Goal: Task Accomplishment & Management: Complete application form

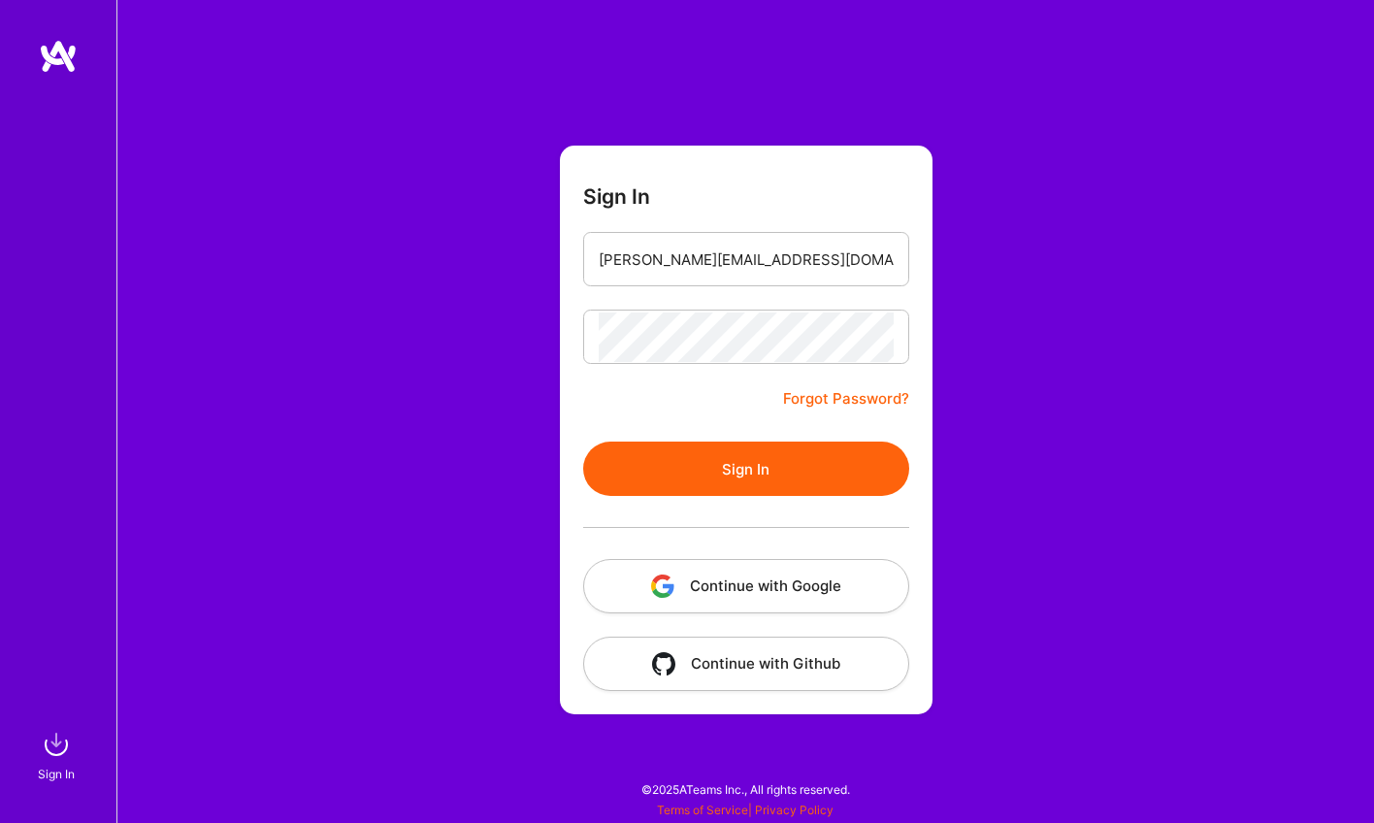
click at [673, 453] on button "Sign In" at bounding box center [746, 469] width 326 height 54
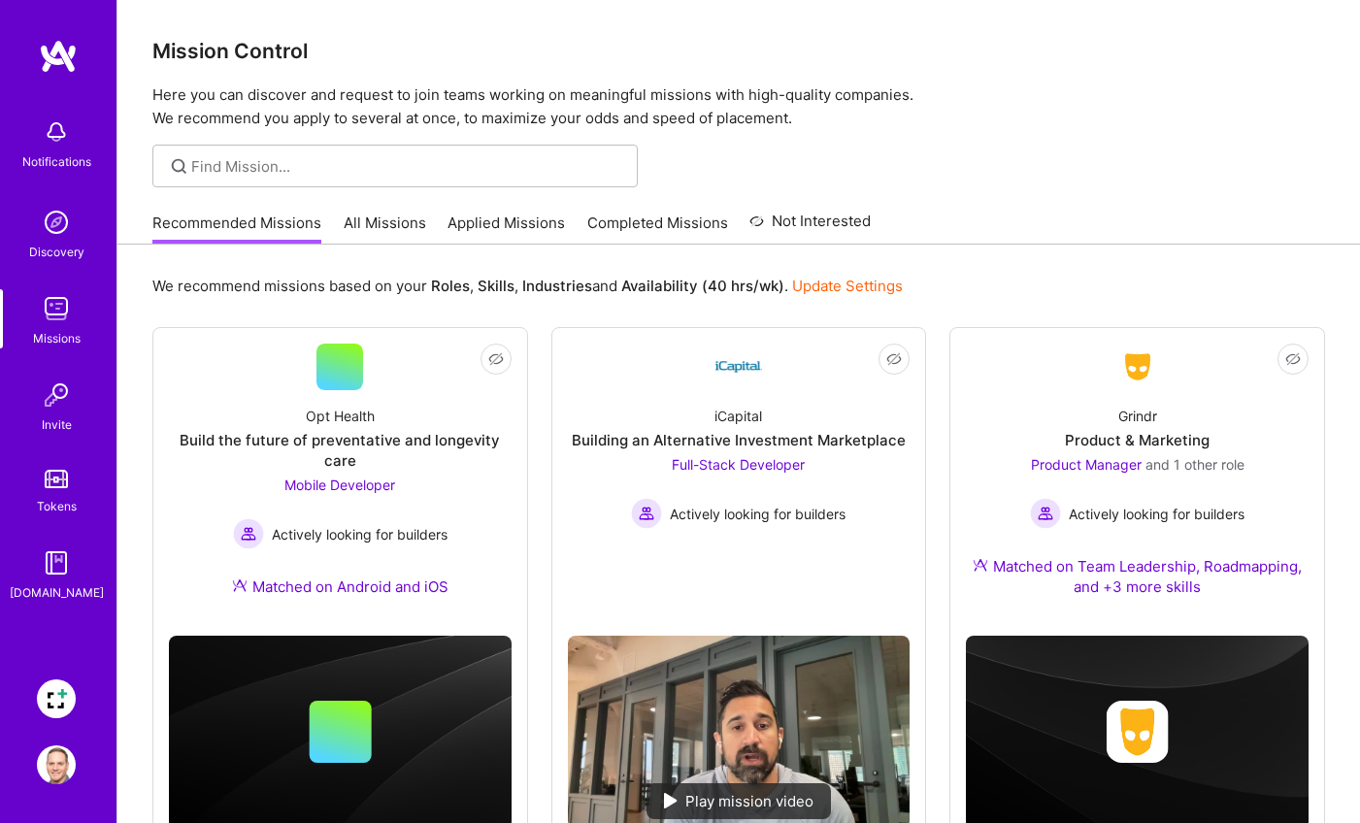
click at [54, 689] on img at bounding box center [56, 698] width 39 height 39
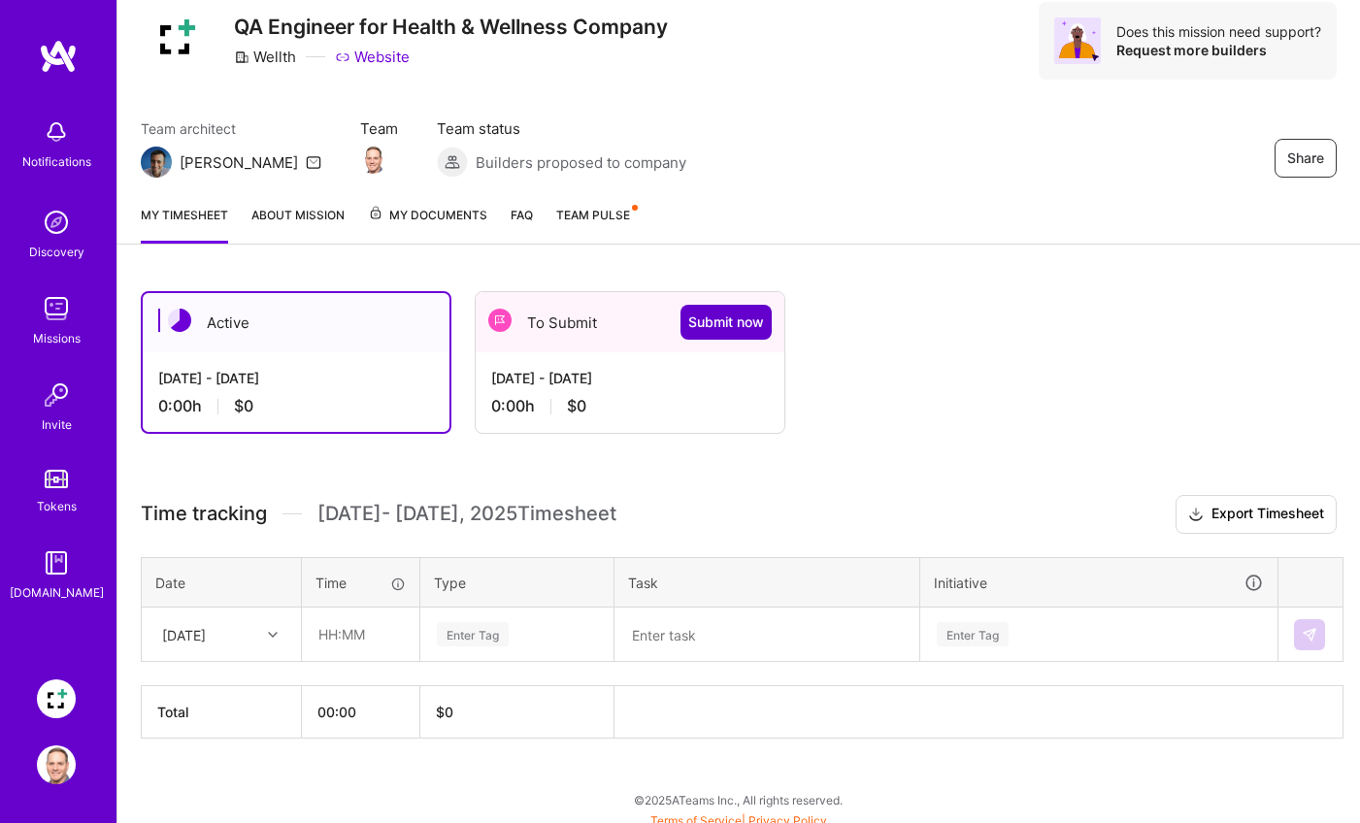
scroll to position [76, 0]
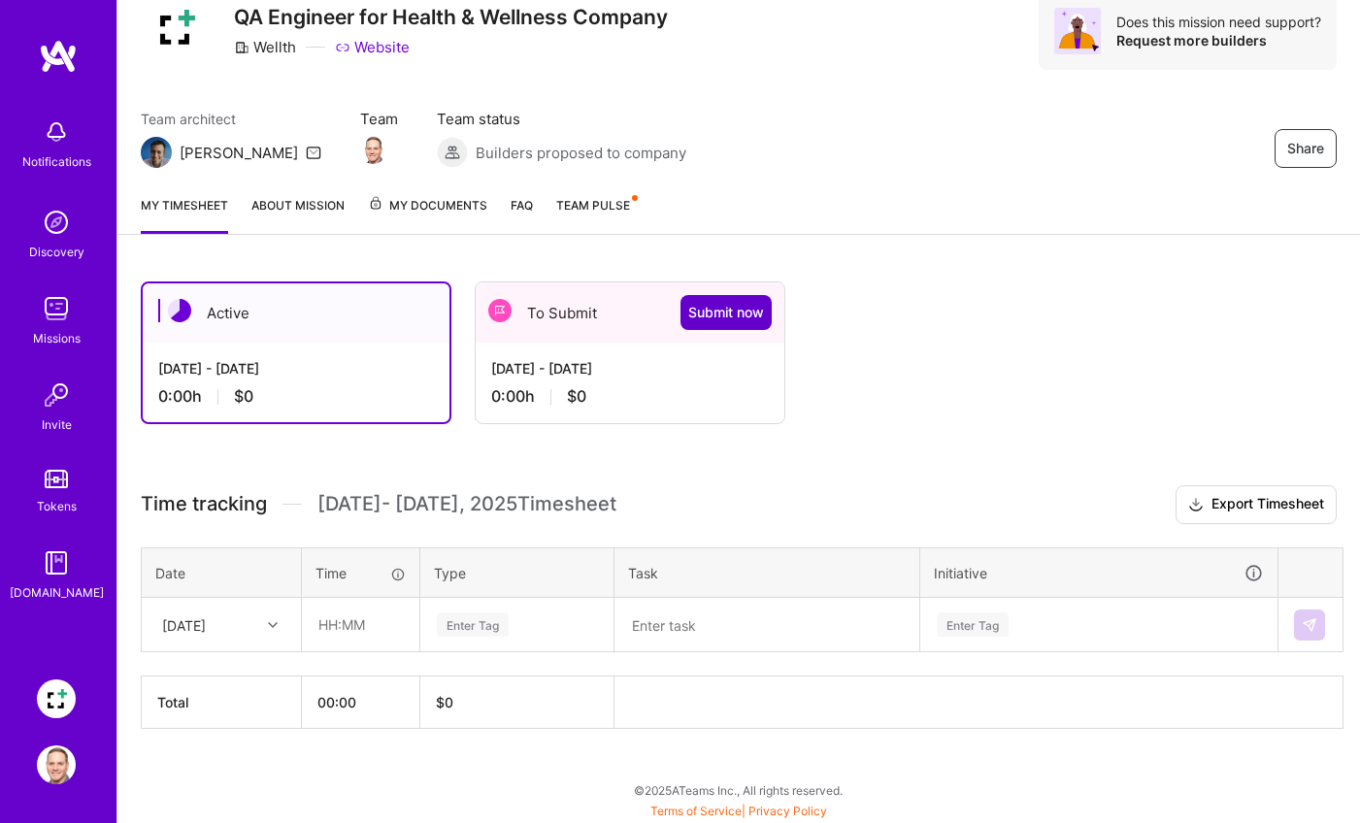
click at [682, 312] on button "Submit now" at bounding box center [725, 312] width 91 height 35
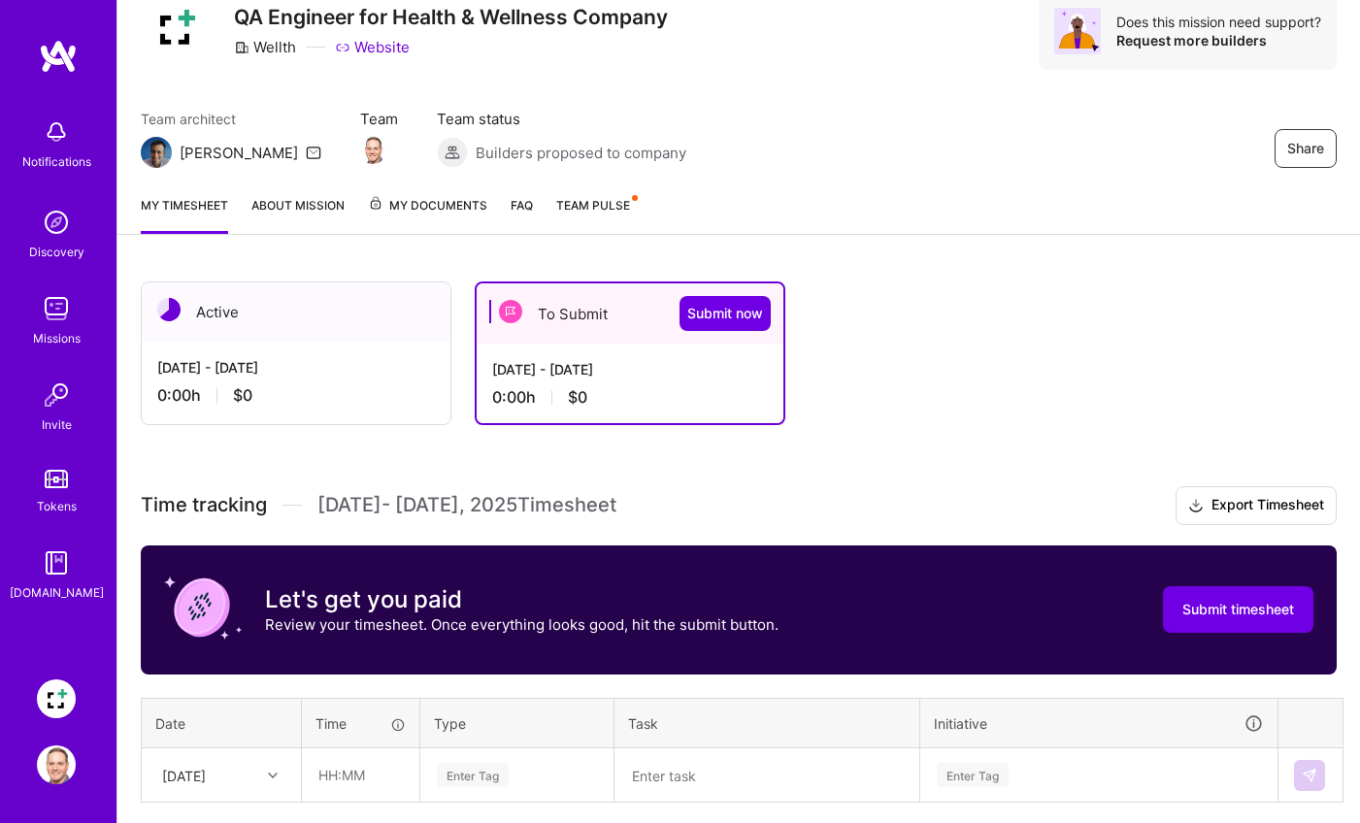
scroll to position [226, 0]
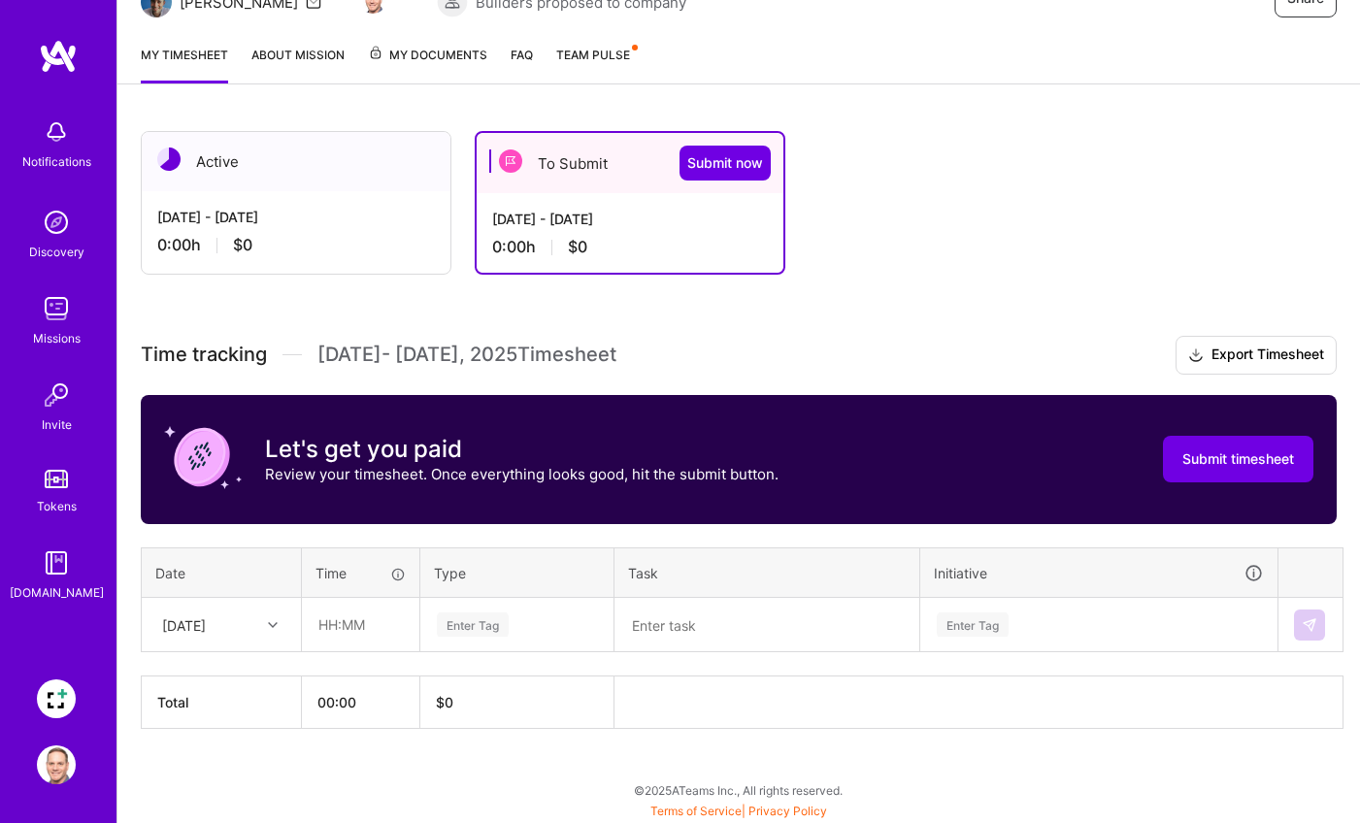
click at [274, 626] on icon at bounding box center [273, 625] width 10 height 10
click at [230, 783] on div "[DATE]" at bounding box center [221, 785] width 157 height 36
click at [374, 620] on input "text" at bounding box center [360, 624] width 115 height 51
type input "08:00"
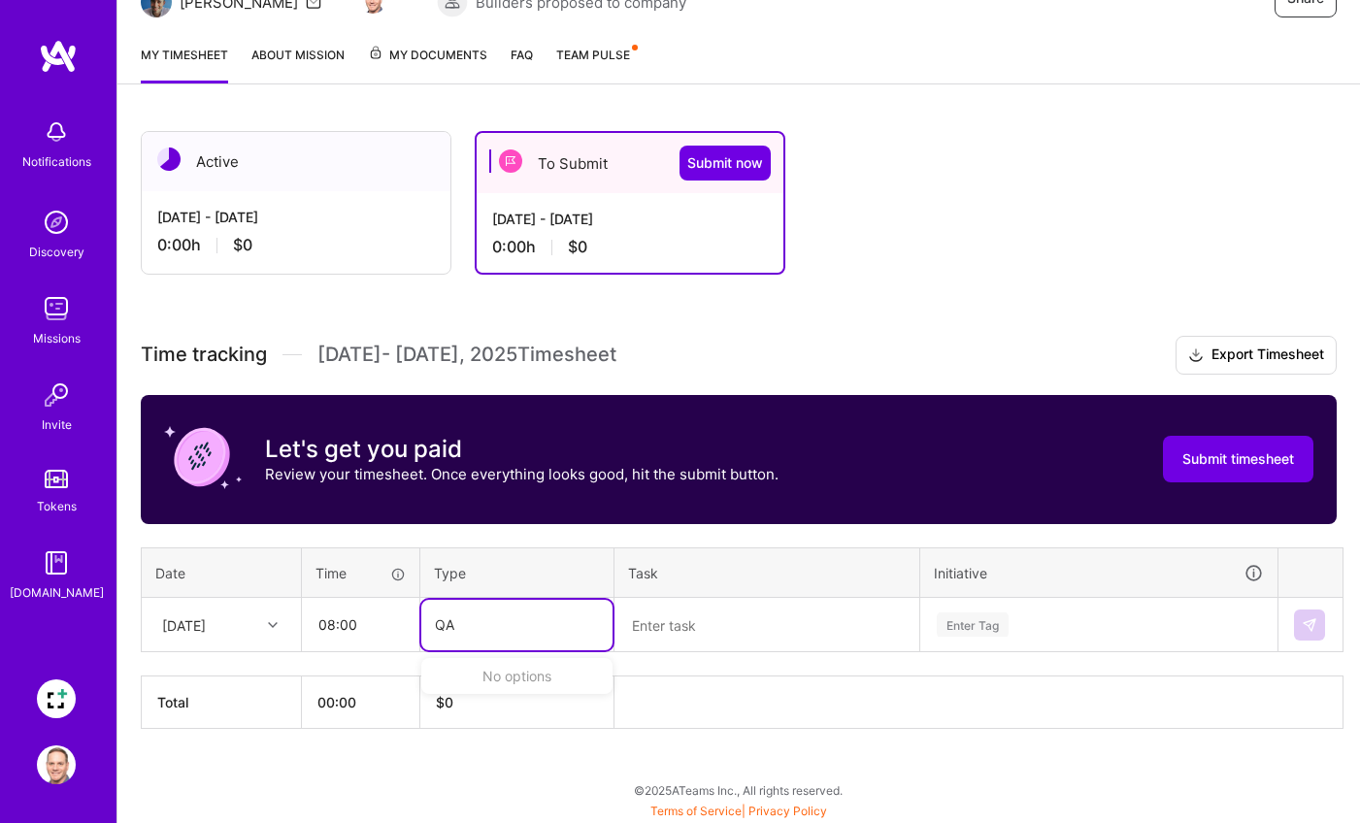
type input "QA"
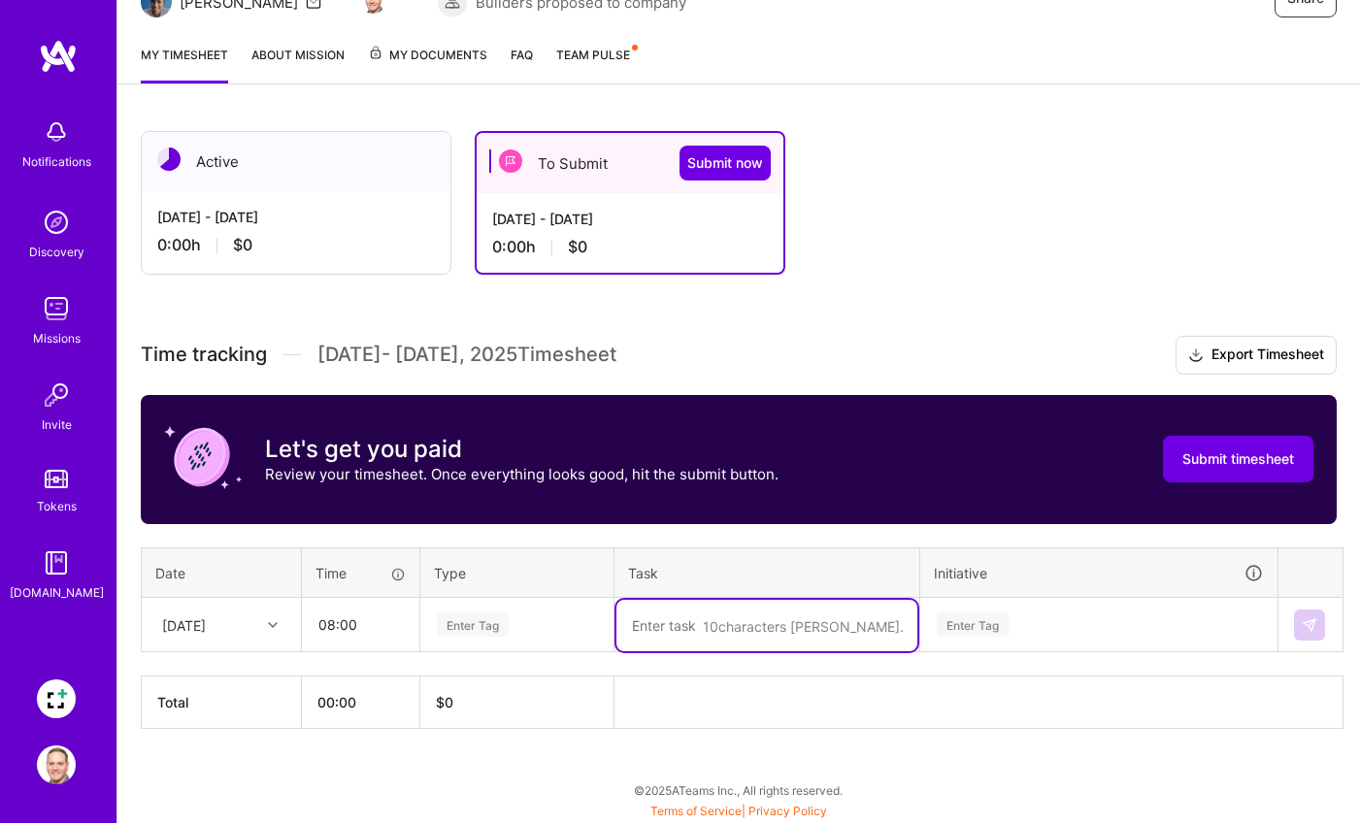
click at [456, 620] on div "Enter Tag" at bounding box center [473, 624] width 72 height 30
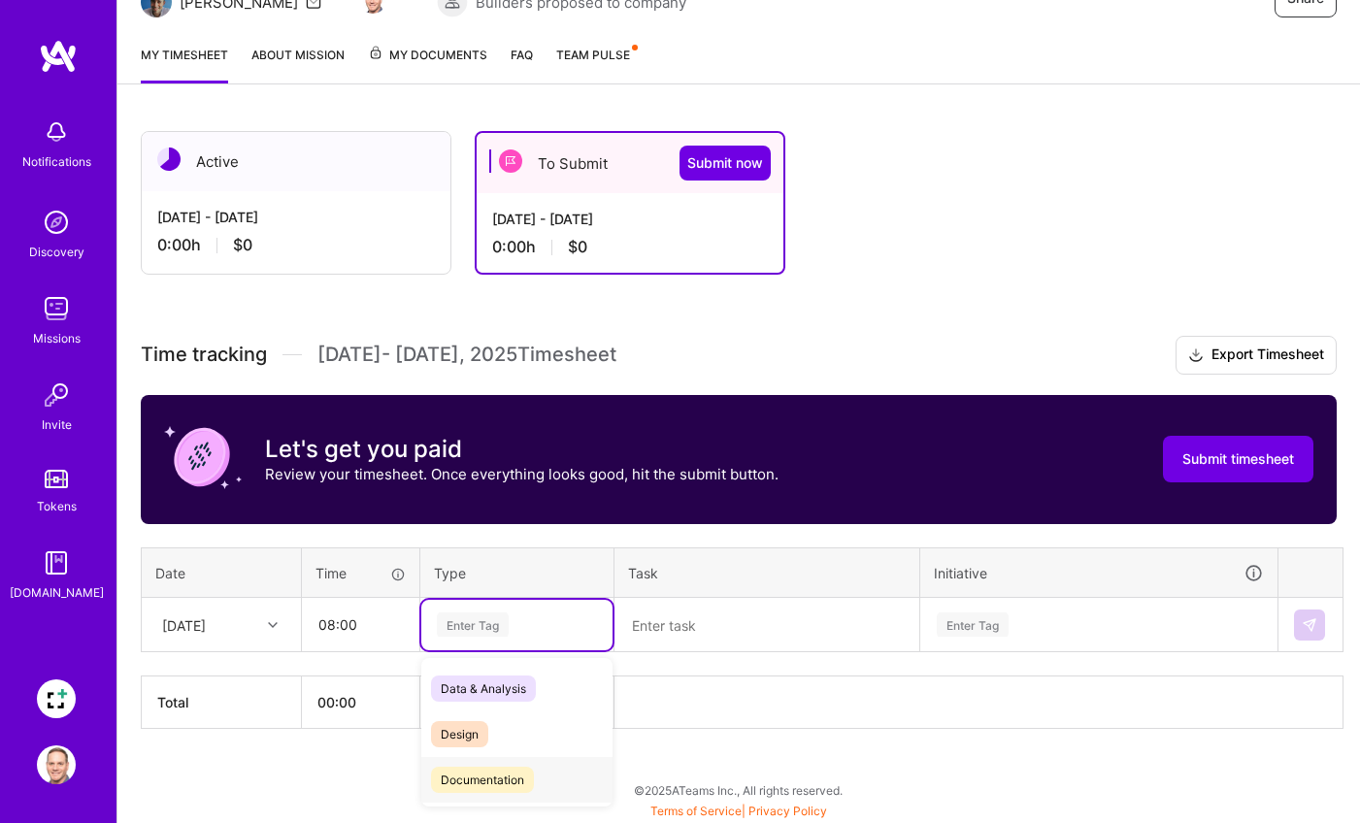
scroll to position [130, 0]
click at [499, 696] on span "Engineering" at bounding box center [472, 695] width 83 height 26
click at [682, 628] on textarea at bounding box center [766, 625] width 301 height 51
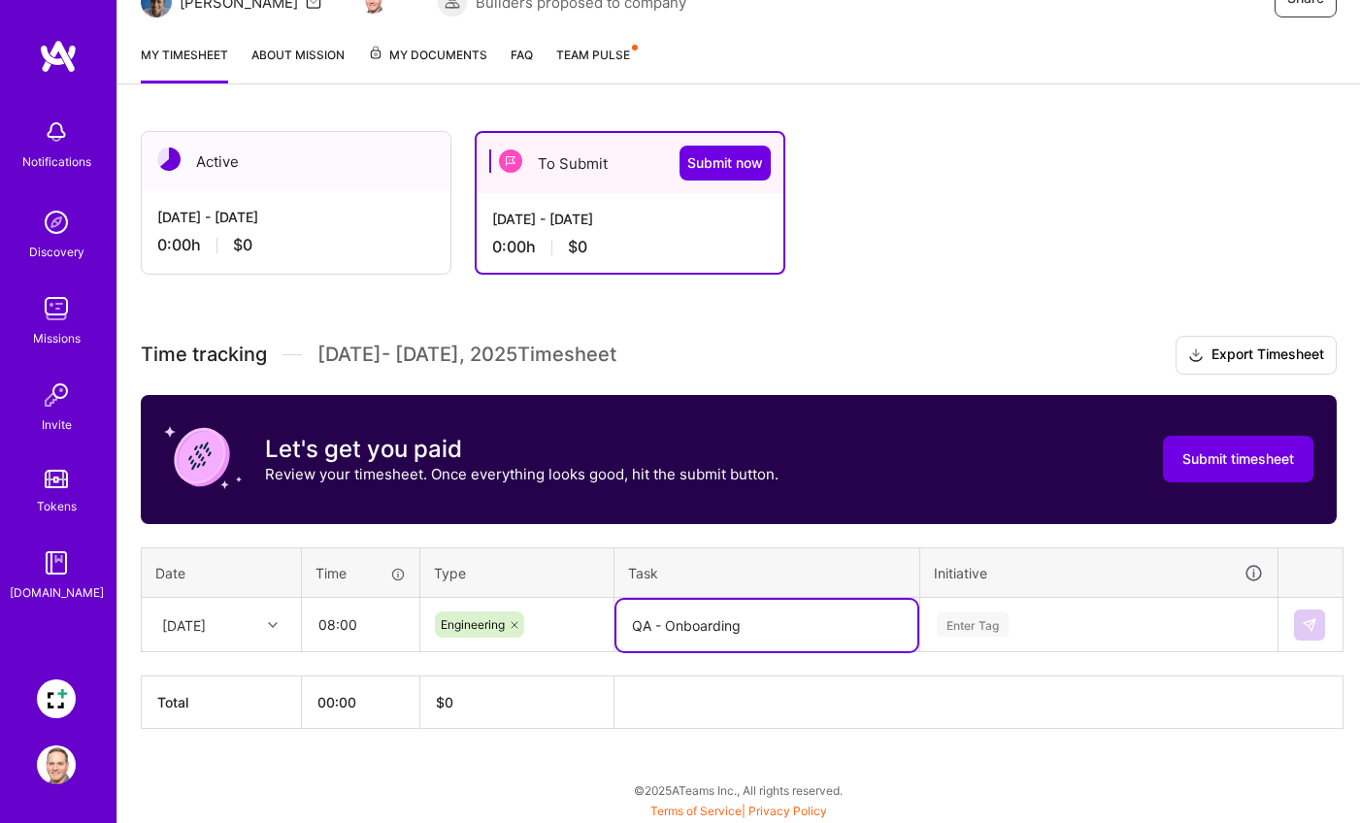
type textarea "QA - Onboarding"
click at [990, 623] on div "Enter Tag" at bounding box center [972, 624] width 72 height 30
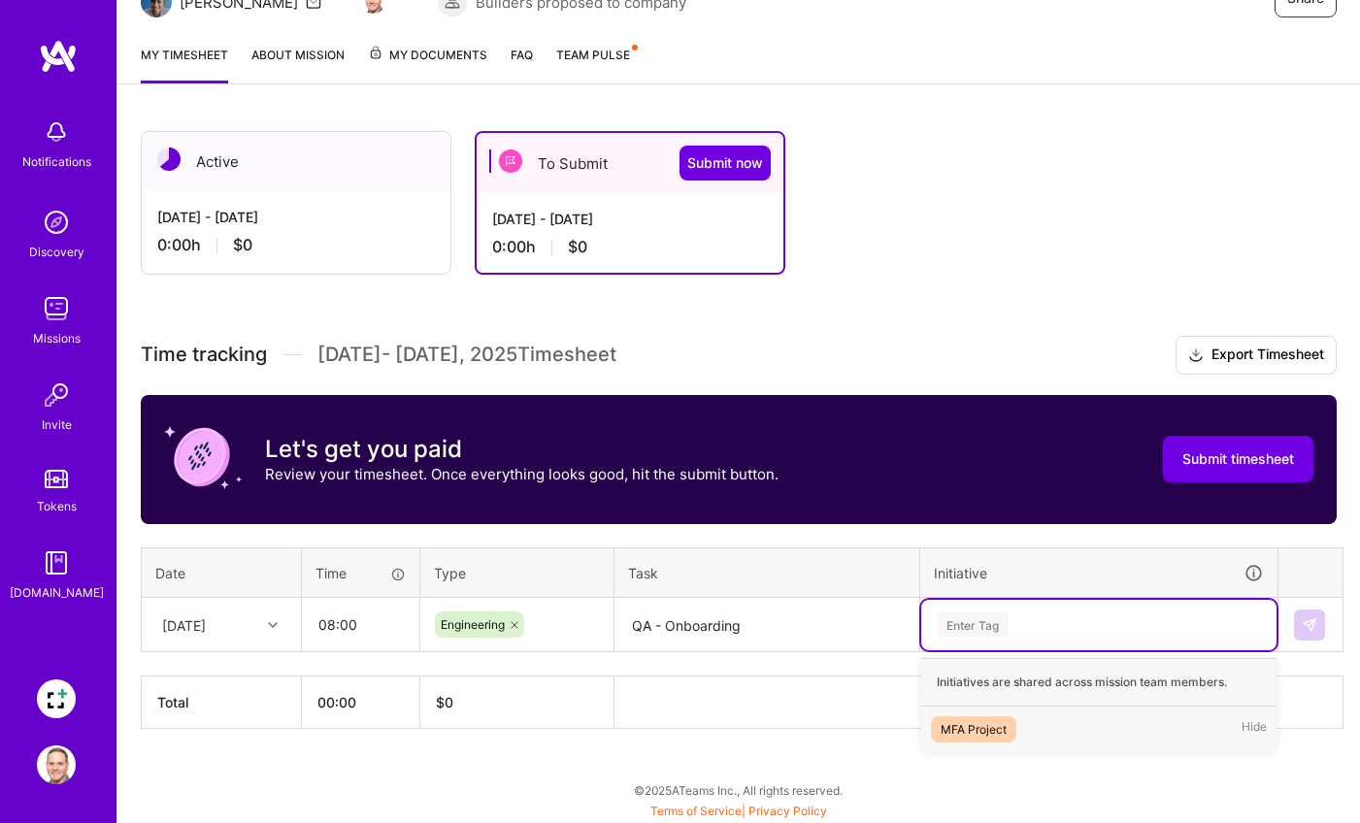
click at [1004, 733] on div "MFA Project" at bounding box center [973, 729] width 66 height 20
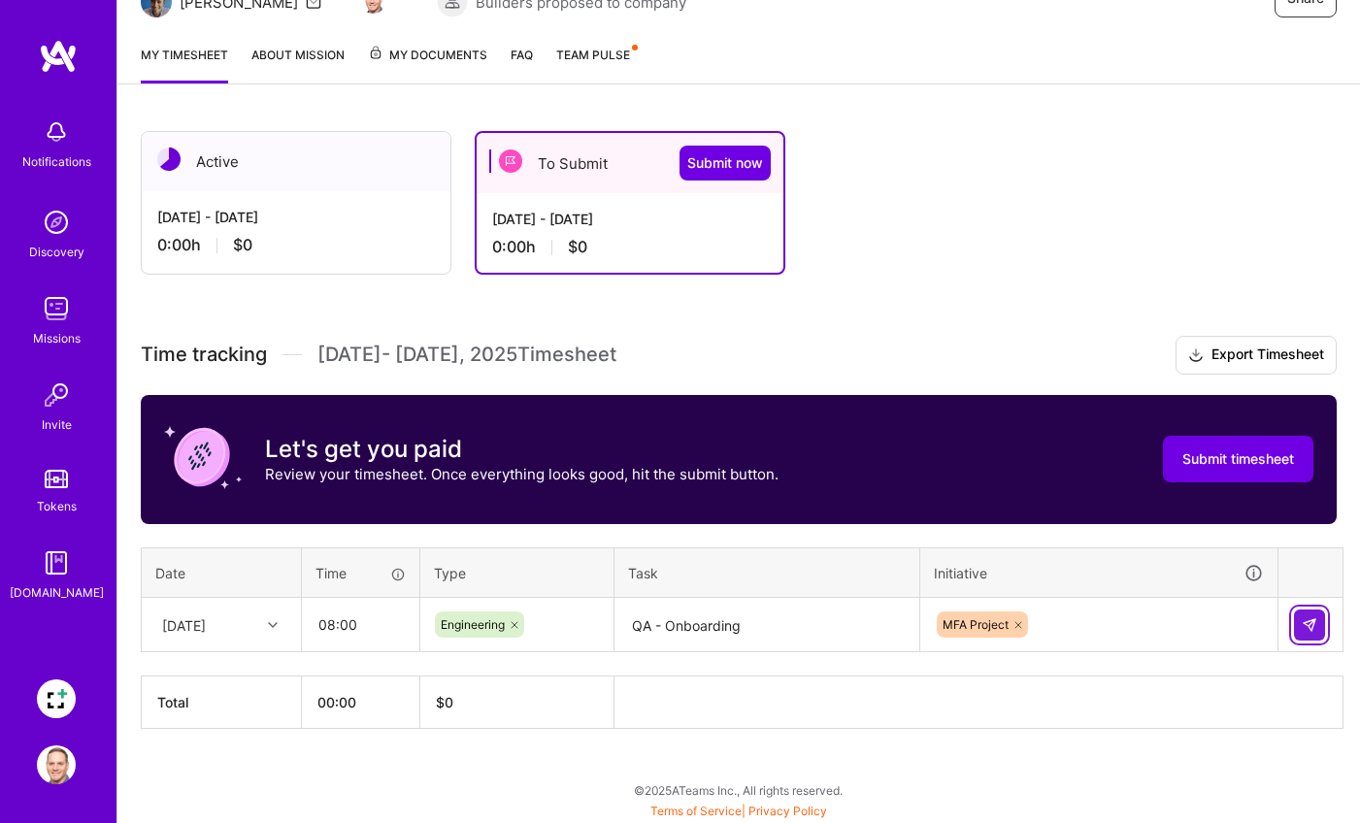
click at [1307, 624] on img at bounding box center [1309, 625] width 16 height 16
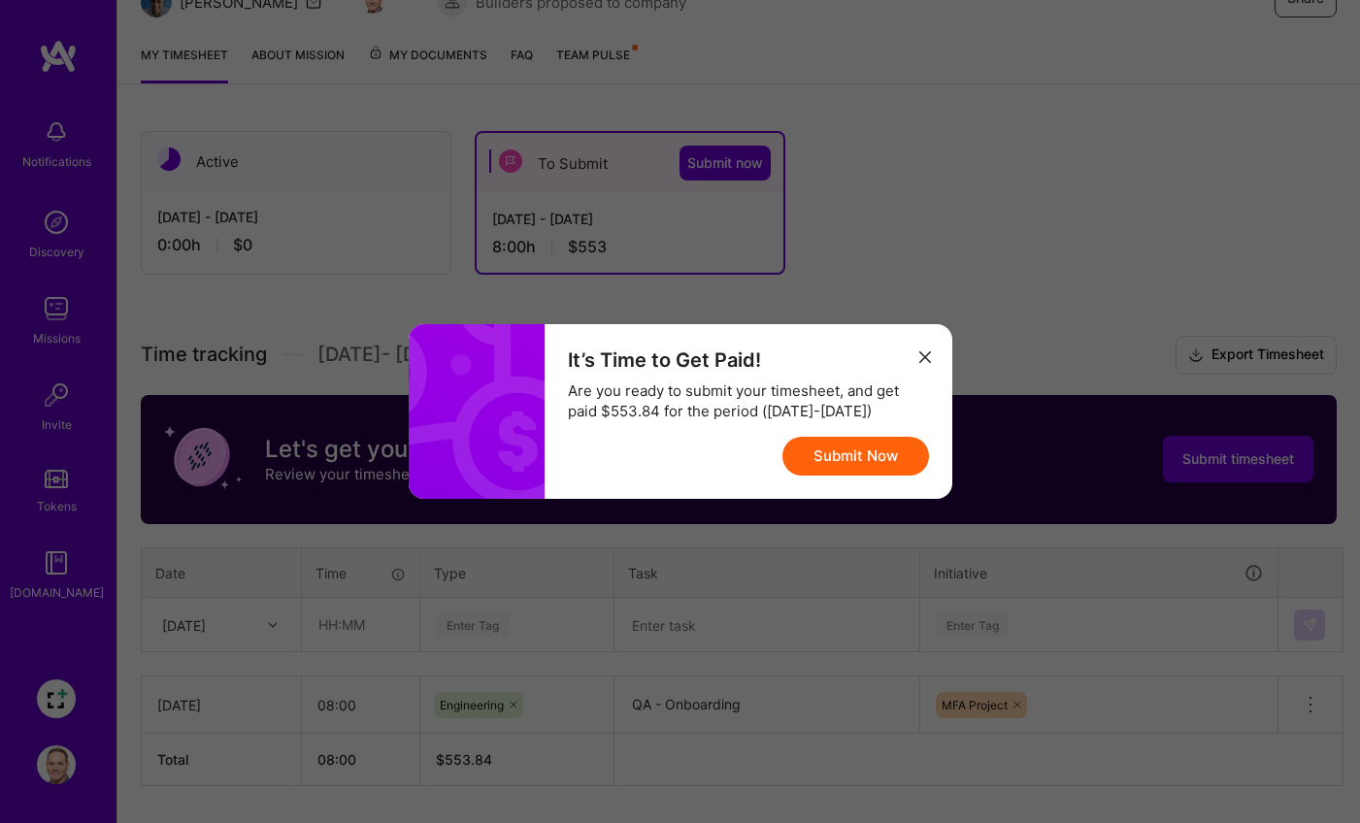
click at [837, 458] on button "Submit Now" at bounding box center [855, 456] width 147 height 39
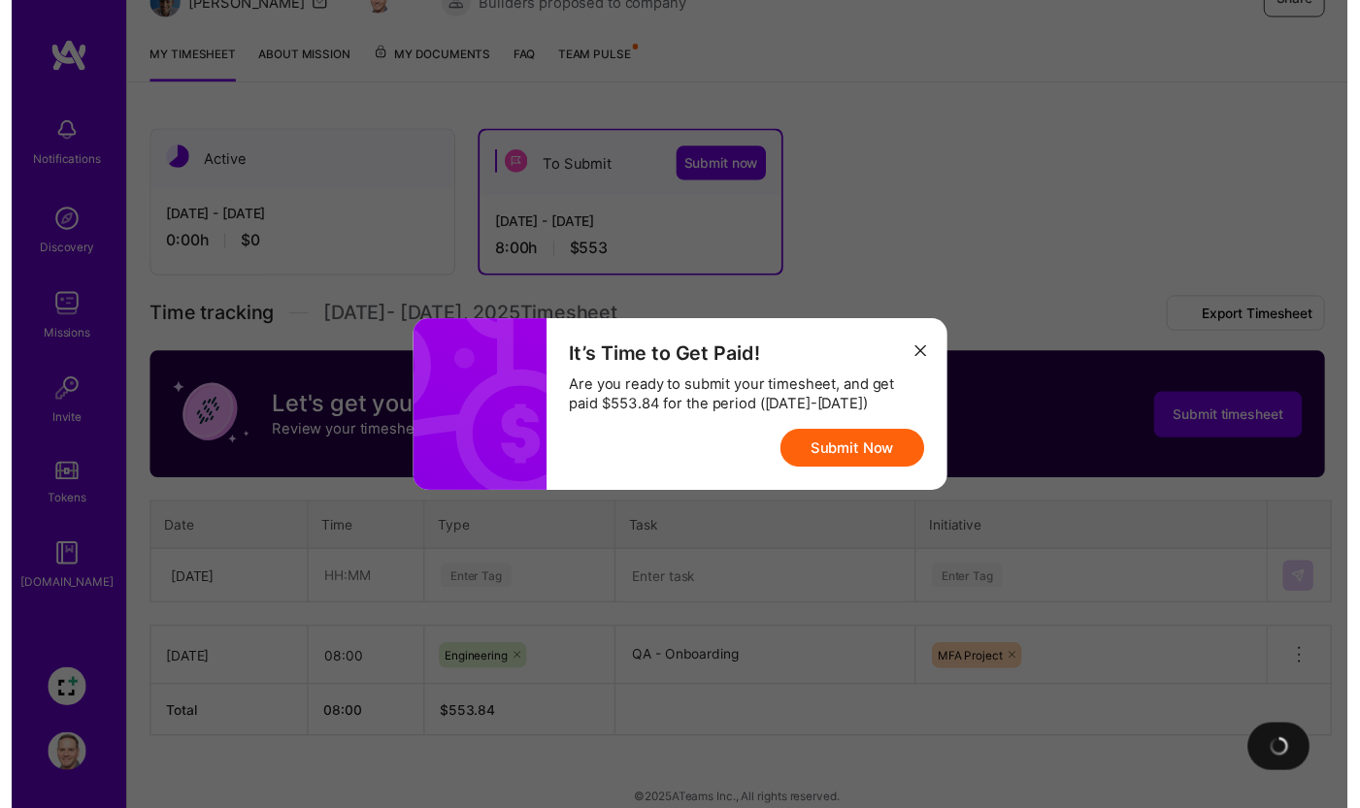
scroll to position [132, 0]
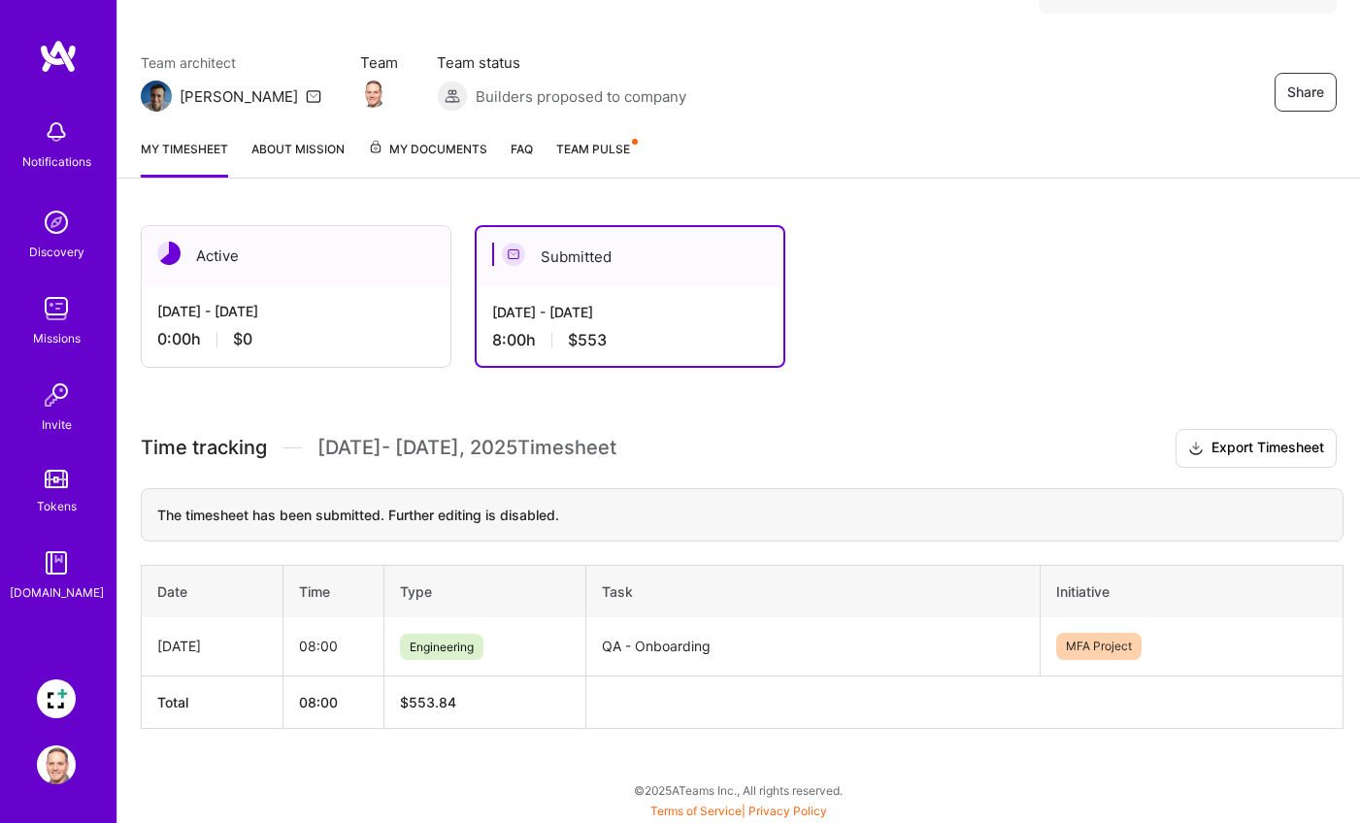
click at [260, 303] on div "[DATE] - [DATE]" at bounding box center [296, 311] width 278 height 20
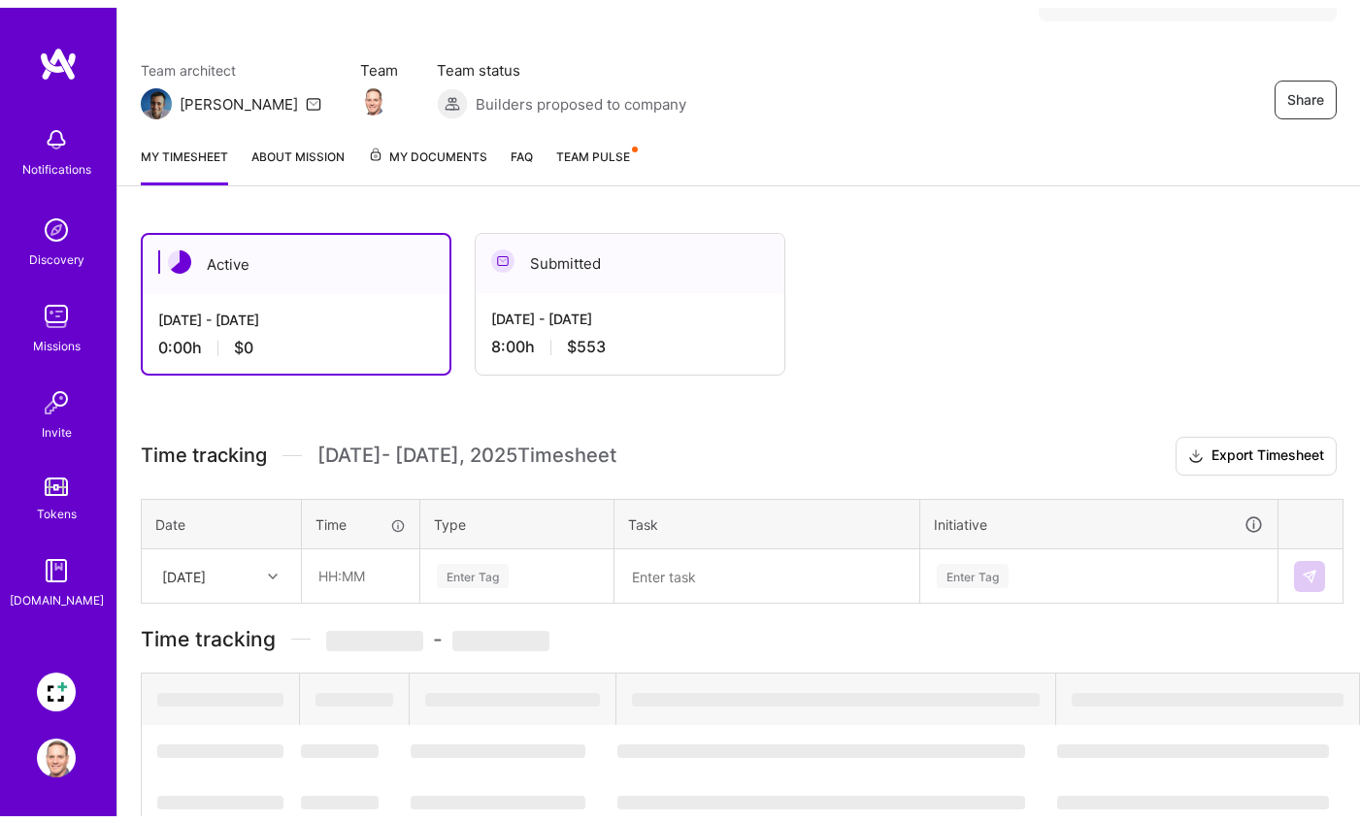
scroll to position [76, 0]
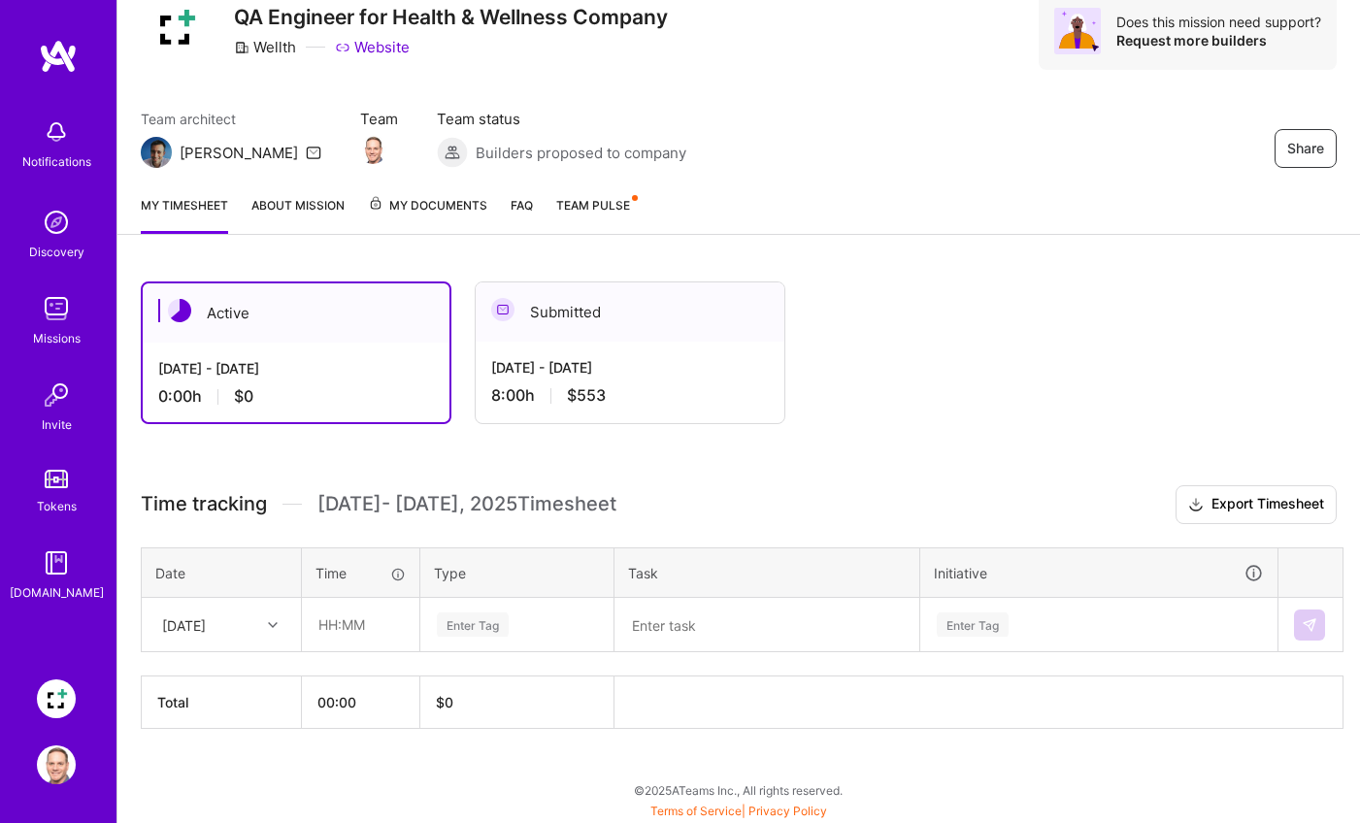
click at [277, 622] on icon at bounding box center [273, 625] width 10 height 10
click at [226, 677] on div "[DATE]" at bounding box center [221, 680] width 157 height 36
click at [353, 623] on input "text" at bounding box center [360, 624] width 115 height 51
type input "08:00"
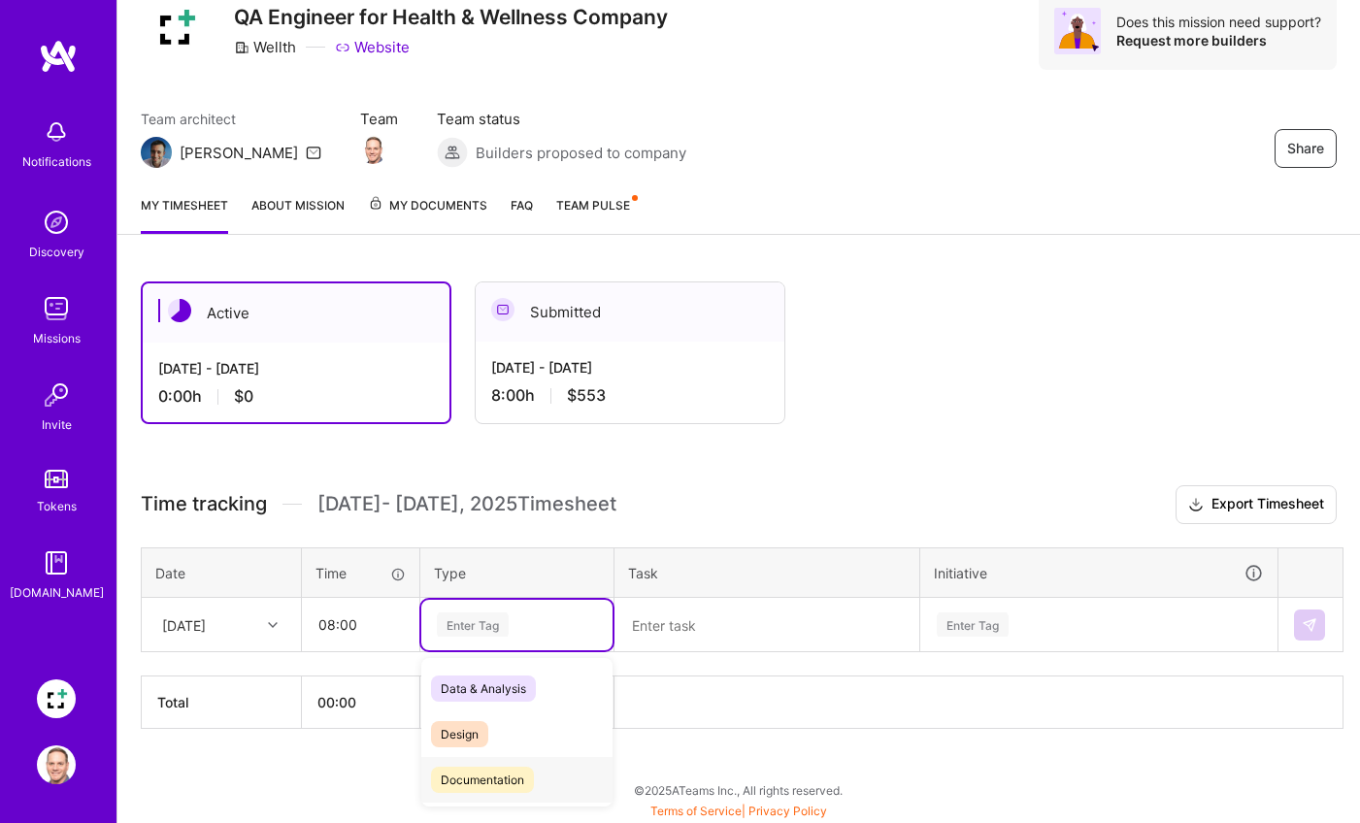
scroll to position [130, 0]
click at [498, 699] on span "Engineering" at bounding box center [472, 695] width 83 height 26
click at [698, 630] on textarea at bounding box center [766, 625] width 301 height 50
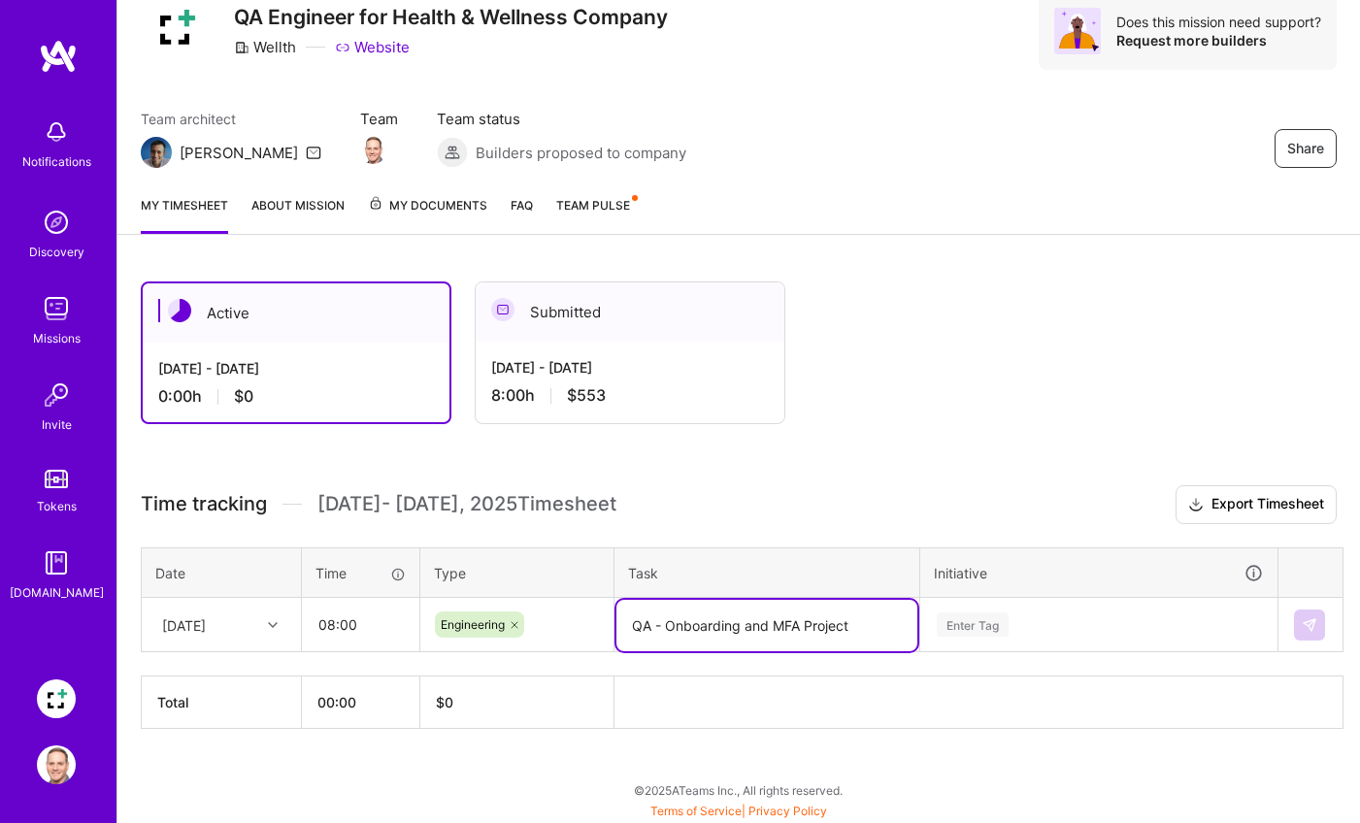
type textarea "QA - Onboarding and MFA Project"
click at [973, 624] on div "Enter Tag" at bounding box center [972, 624] width 72 height 30
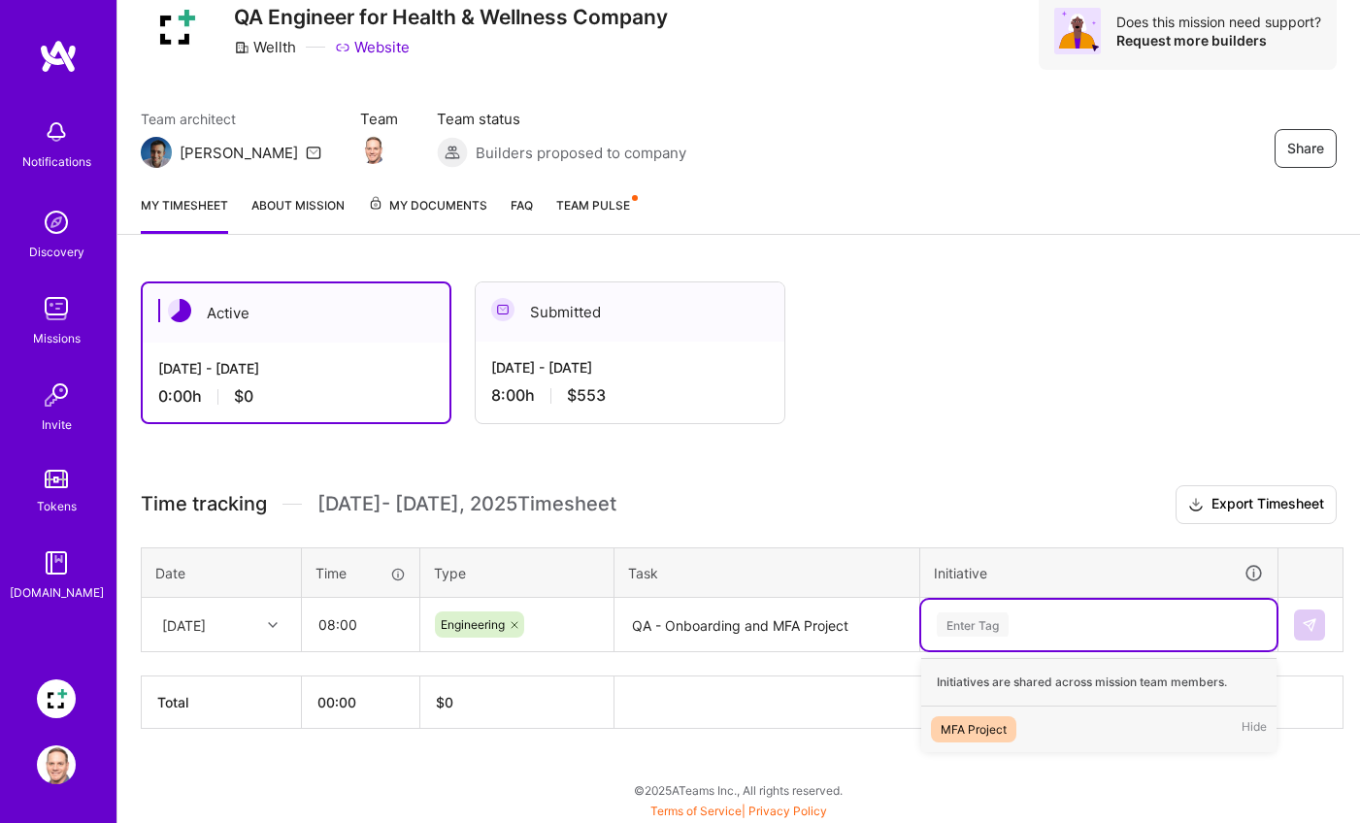
click at [974, 727] on div "MFA Project" at bounding box center [973, 729] width 66 height 20
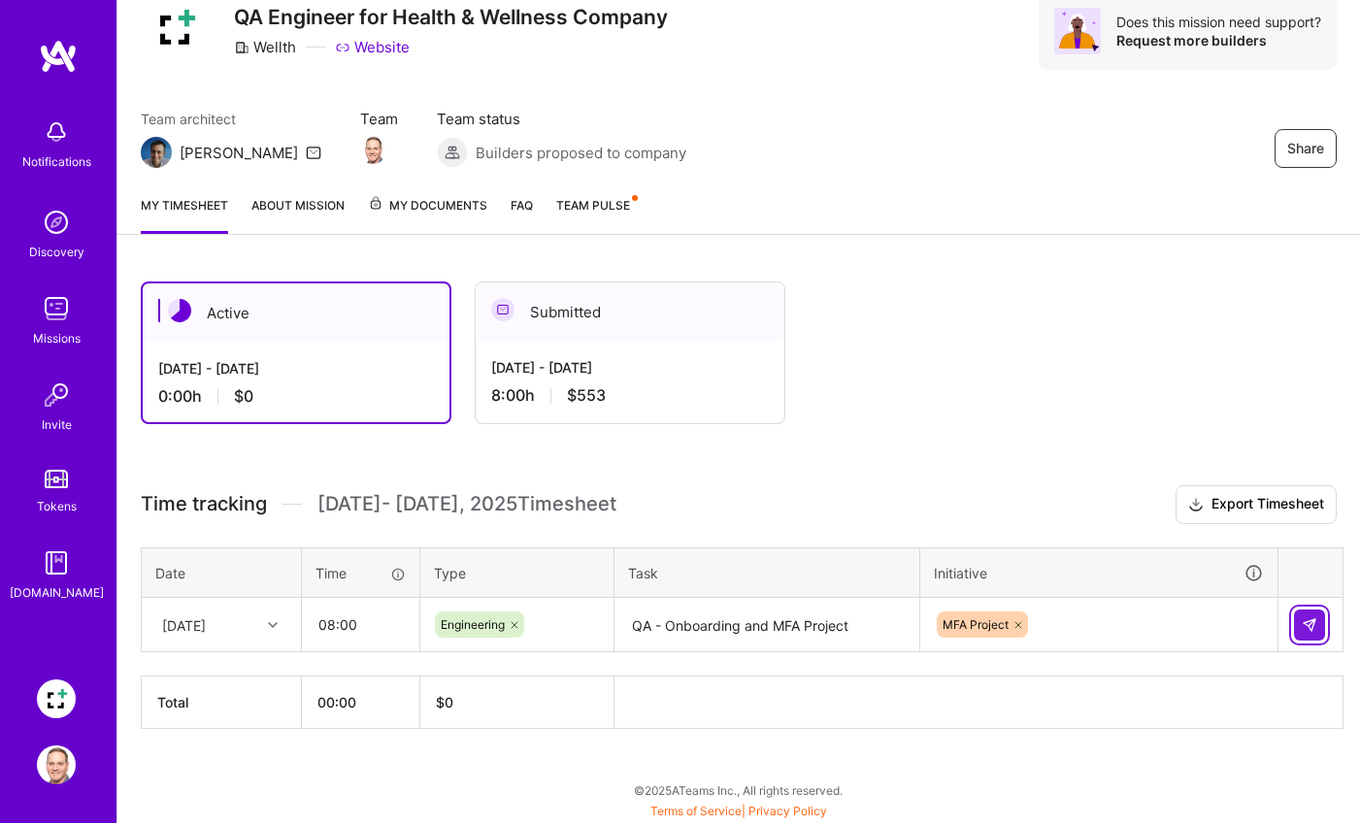
click at [1306, 625] on img at bounding box center [1309, 625] width 16 height 16
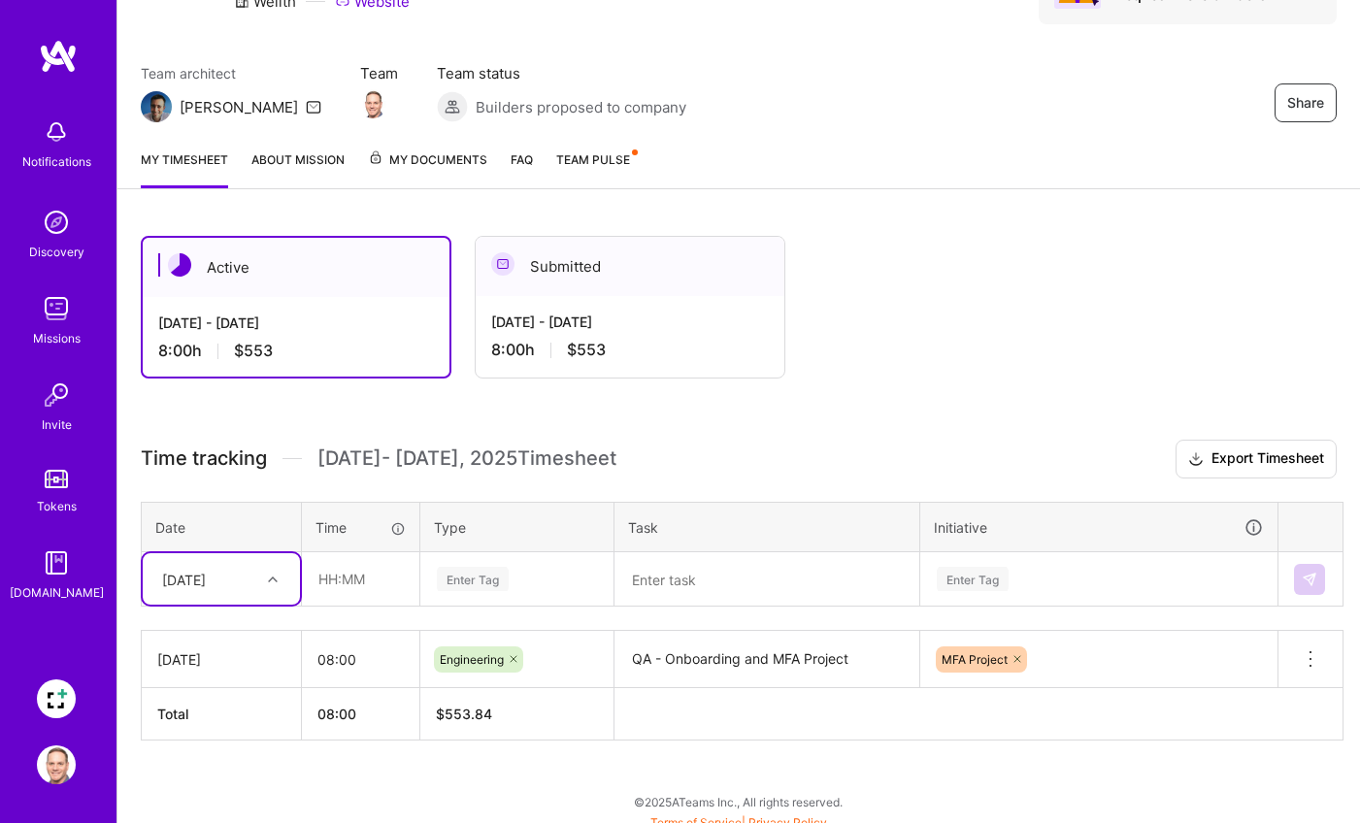
scroll to position [133, 0]
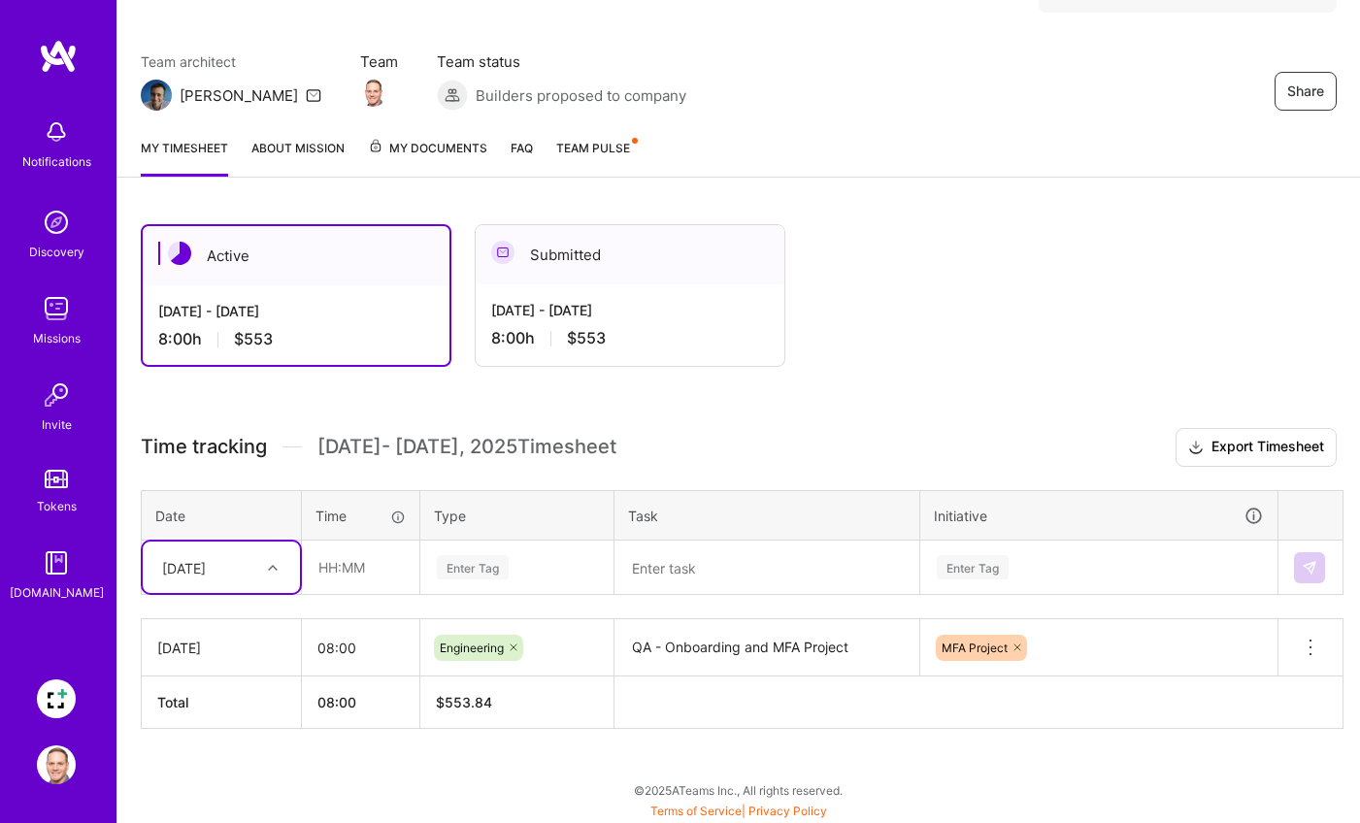
click at [270, 567] on icon at bounding box center [273, 568] width 10 height 10
click at [239, 625] on div "[DATE]" at bounding box center [221, 623] width 157 height 36
click at [357, 556] on input "text" at bounding box center [360, 567] width 115 height 51
type input "08:00"
click at [474, 570] on div "Enter Tag" at bounding box center [473, 567] width 72 height 30
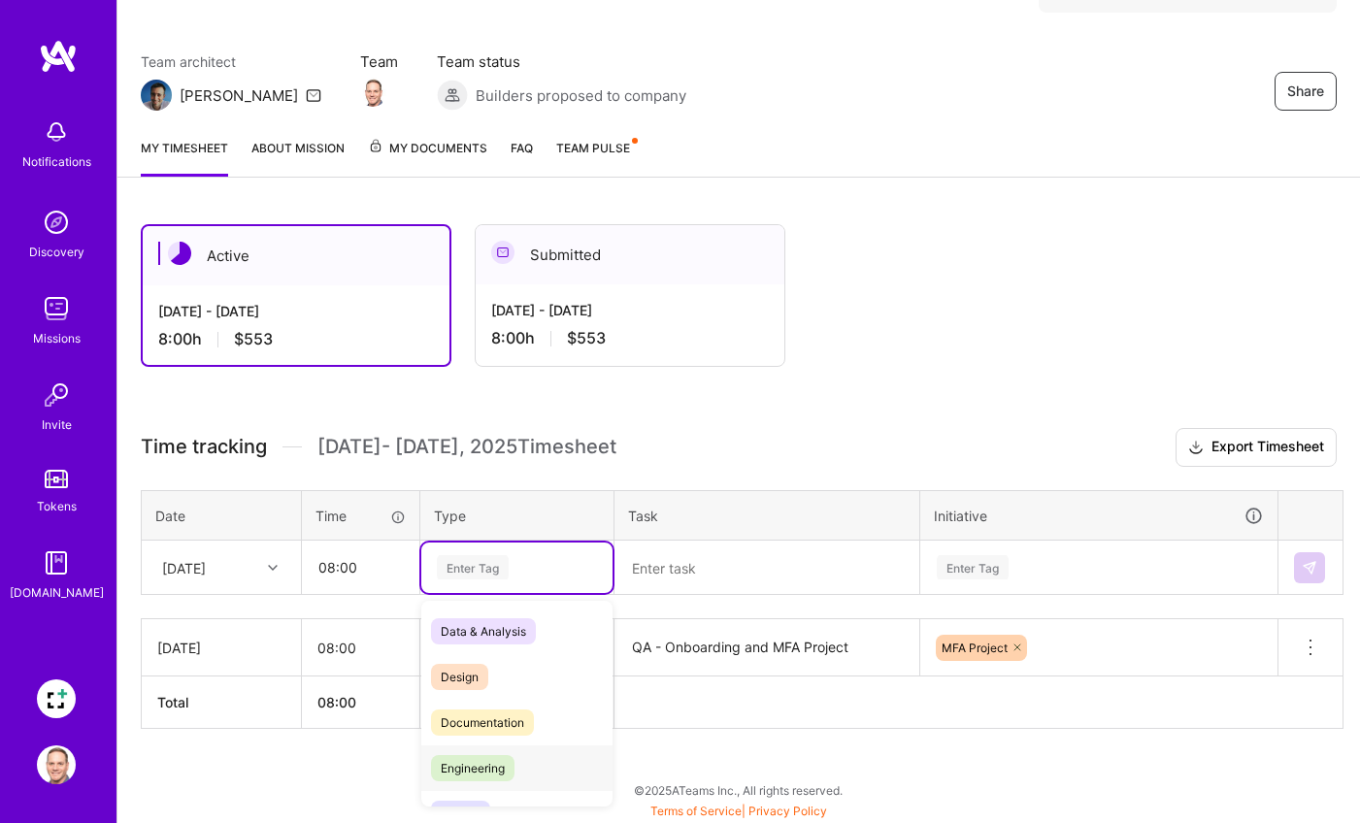
click at [493, 761] on span "Engineering" at bounding box center [472, 768] width 83 height 26
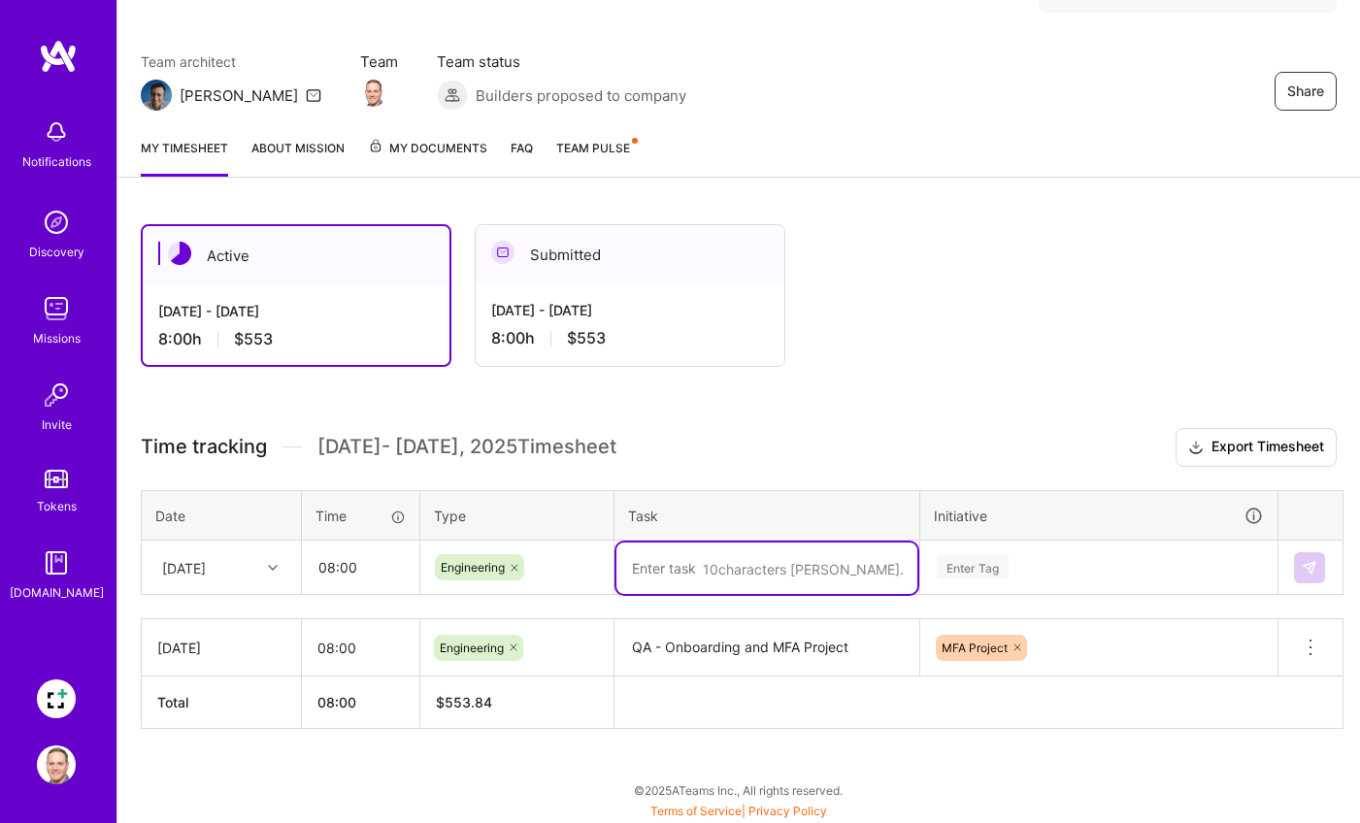
click at [679, 574] on textarea at bounding box center [766, 567] width 301 height 51
drag, startPoint x: 725, startPoint y: 594, endPoint x: 599, endPoint y: 566, distance: 129.3
click at [599, 566] on tr "[DATE] 08:00 Engineering QA - iOS/Android Regression Testing on MFA Project Ent…" at bounding box center [742, 568] width 1201 height 54
type textarea "QA - iOS/Android Regression Testing on MFA Project"
click at [974, 568] on div "Enter Tag" at bounding box center [972, 567] width 72 height 30
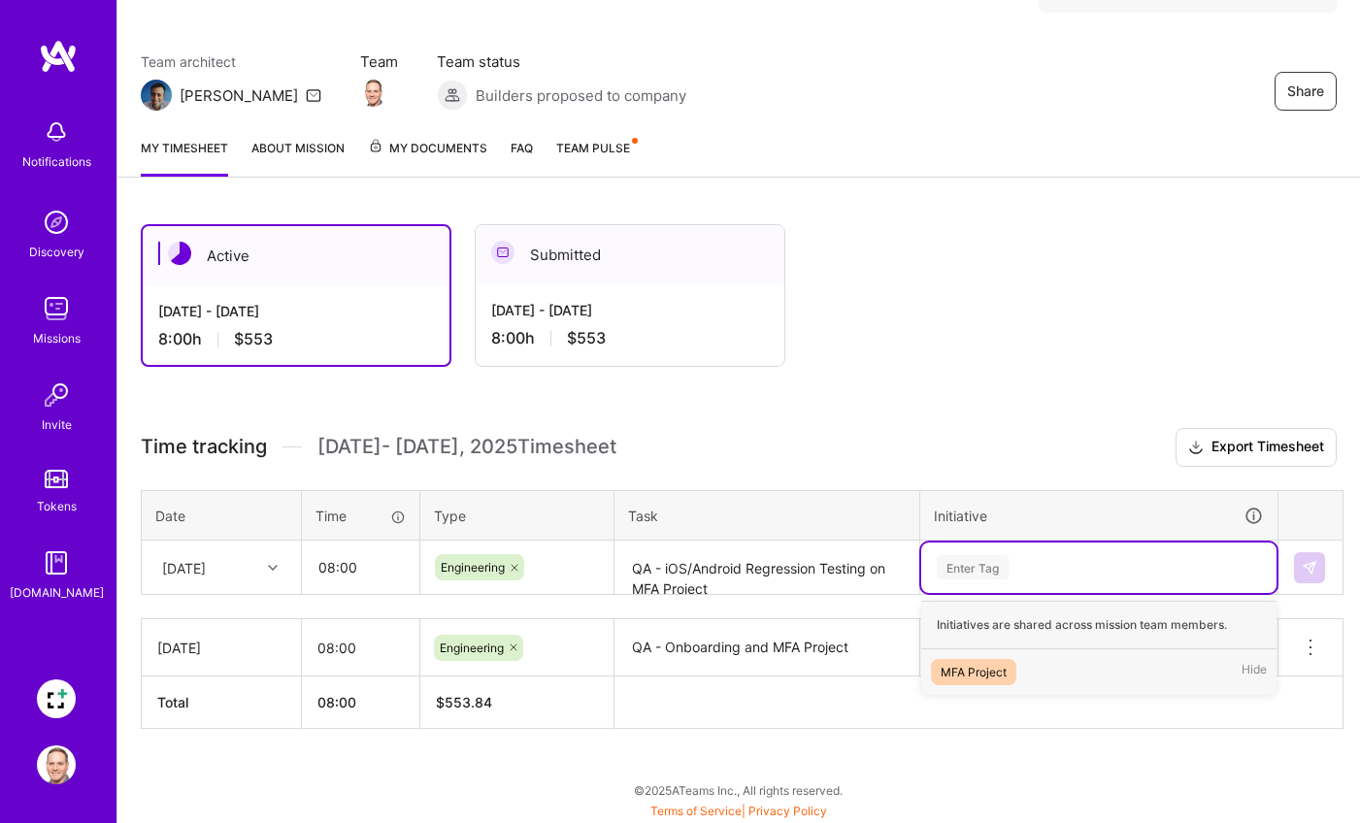
click at [976, 572] on div "Enter Tag" at bounding box center [972, 567] width 72 height 30
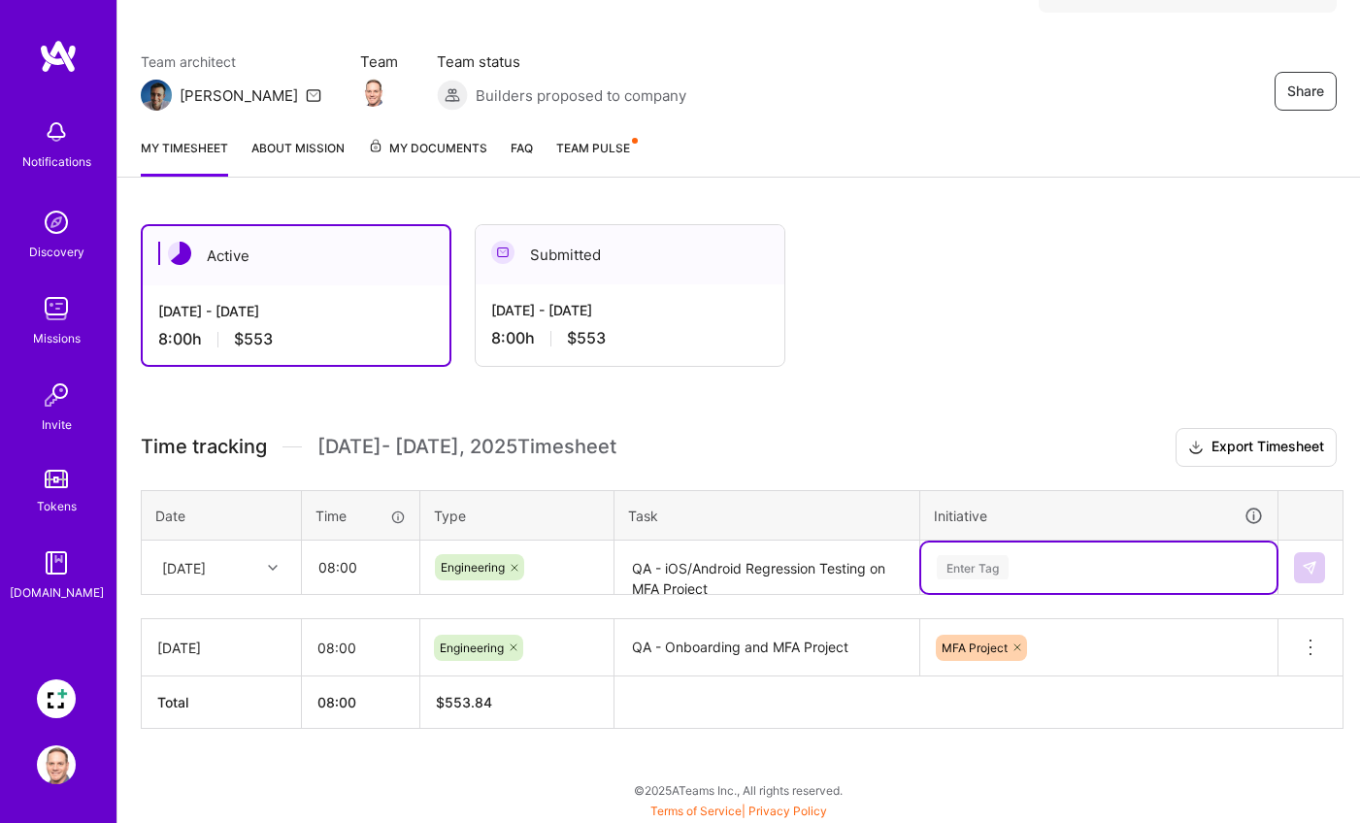
type input "M"
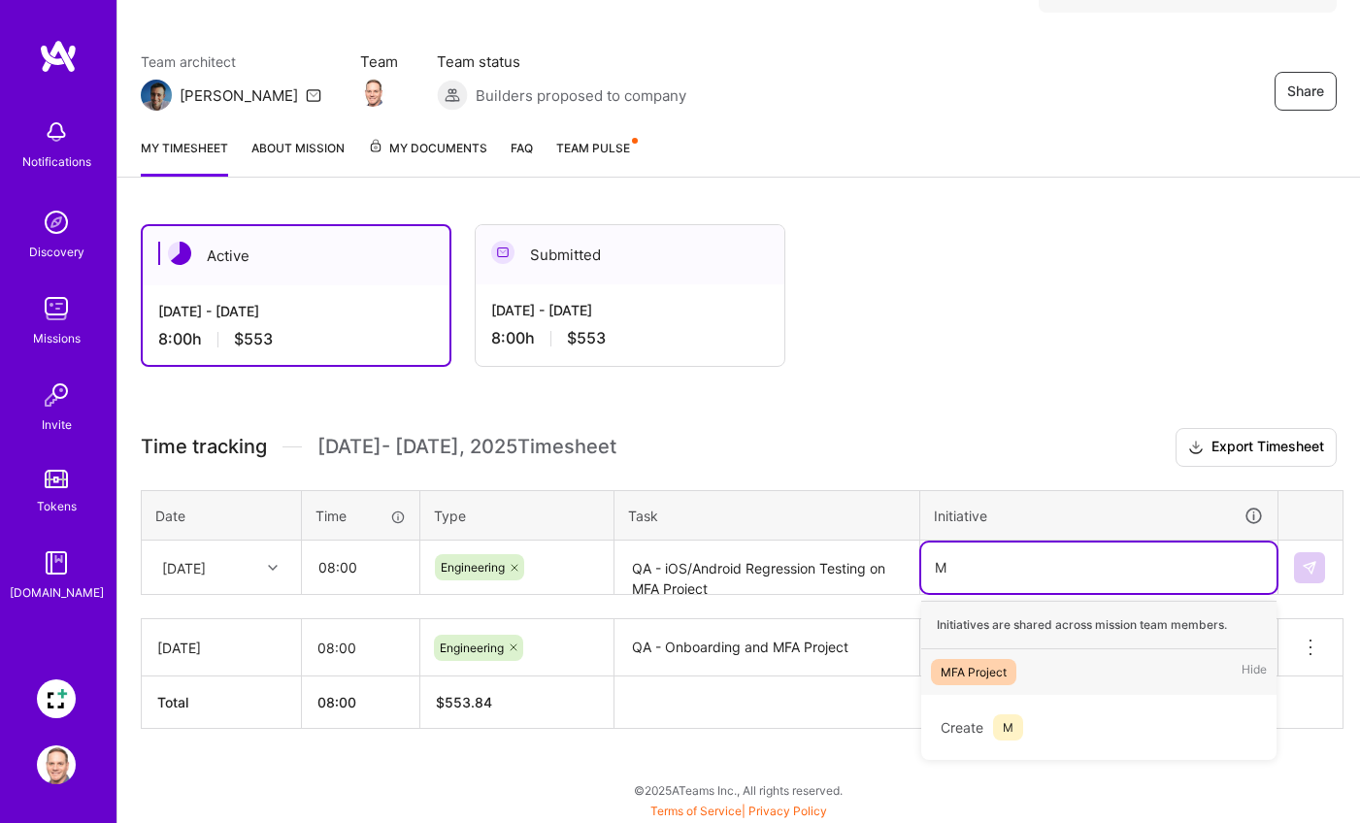
click at [991, 674] on div "MFA Project" at bounding box center [973, 672] width 66 height 20
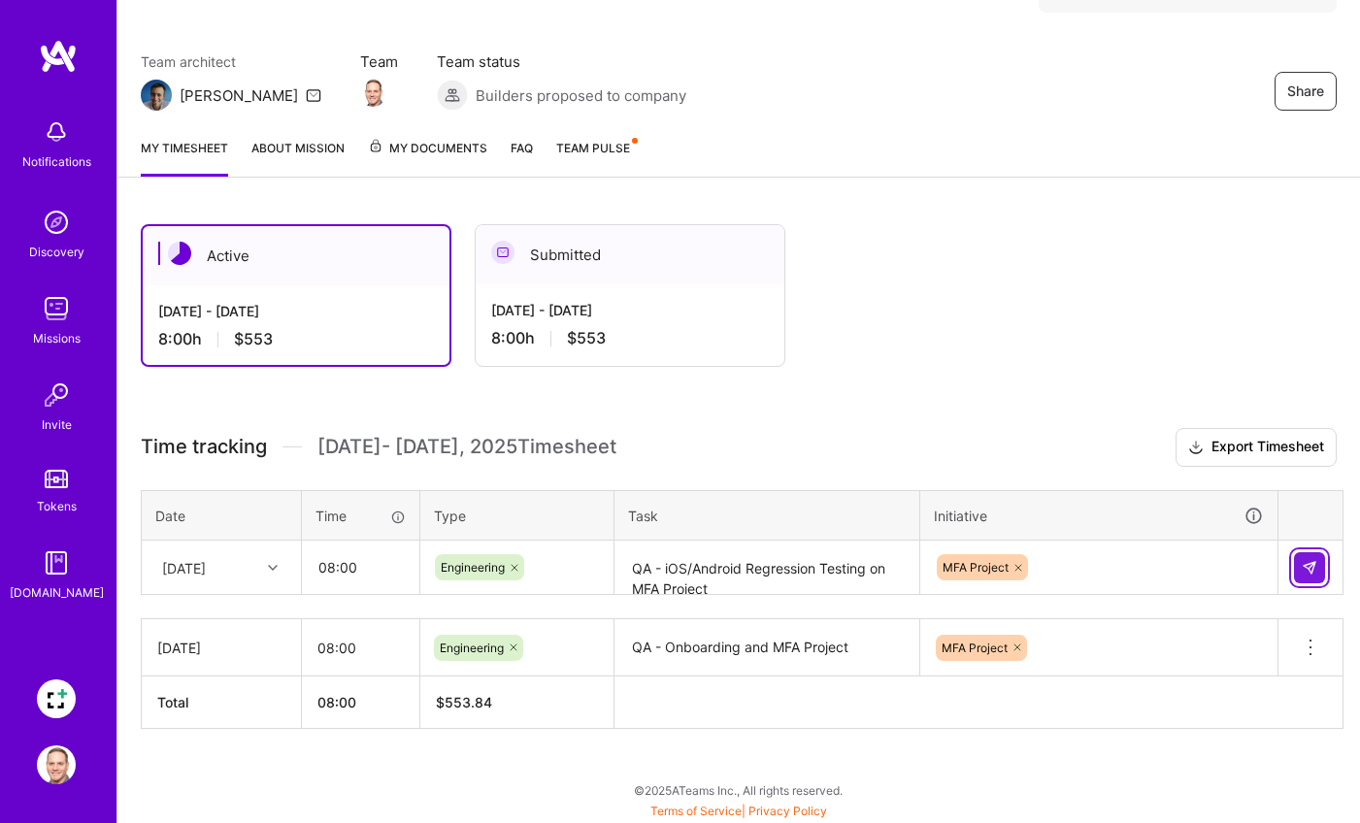
click at [1313, 566] on img at bounding box center [1309, 568] width 16 height 16
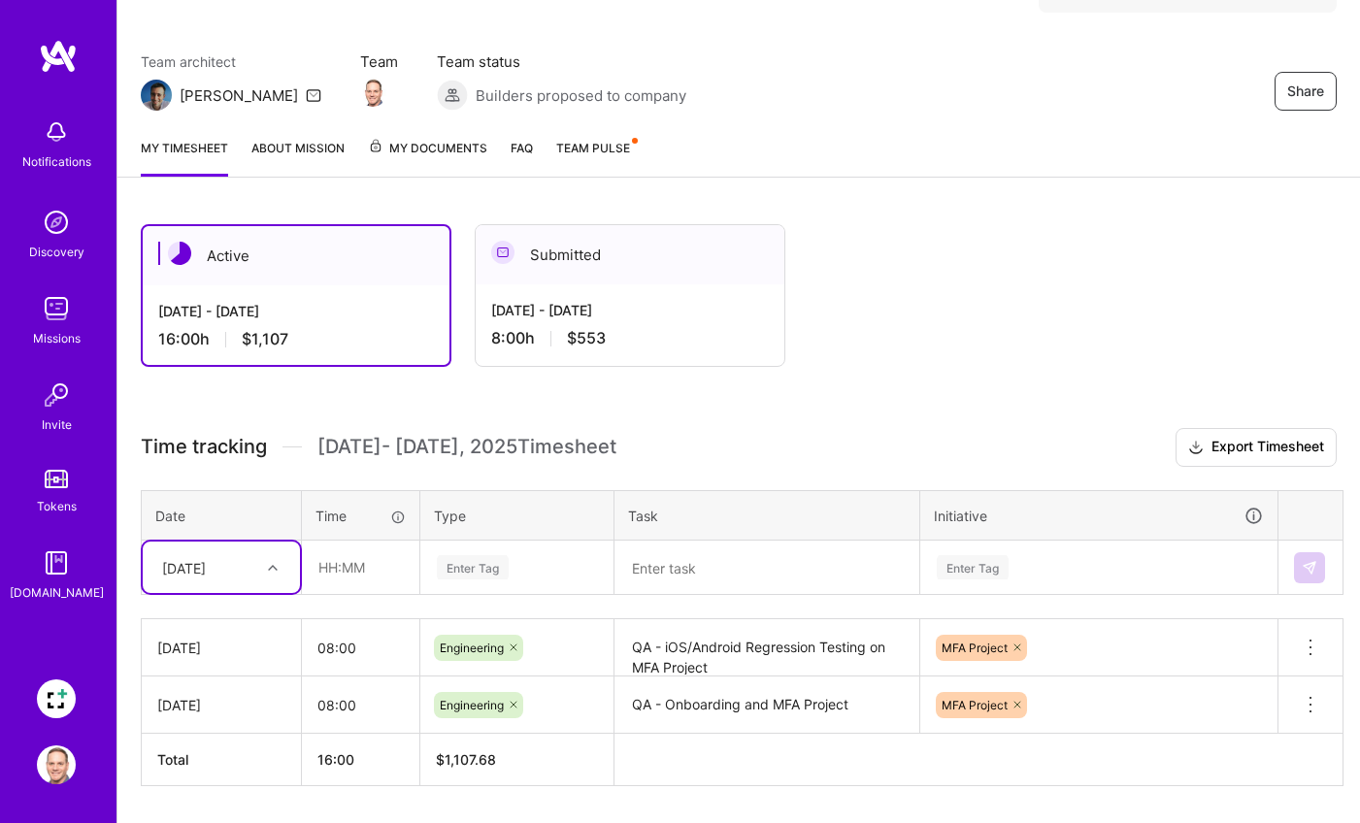
click at [270, 567] on icon at bounding box center [273, 568] width 10 height 10
click at [241, 651] on div "[DATE]" at bounding box center [221, 658] width 157 height 36
click at [336, 574] on input "text" at bounding box center [360, 567] width 115 height 51
type input "08:00"
click at [476, 574] on div "Enter Tag" at bounding box center [516, 567] width 191 height 50
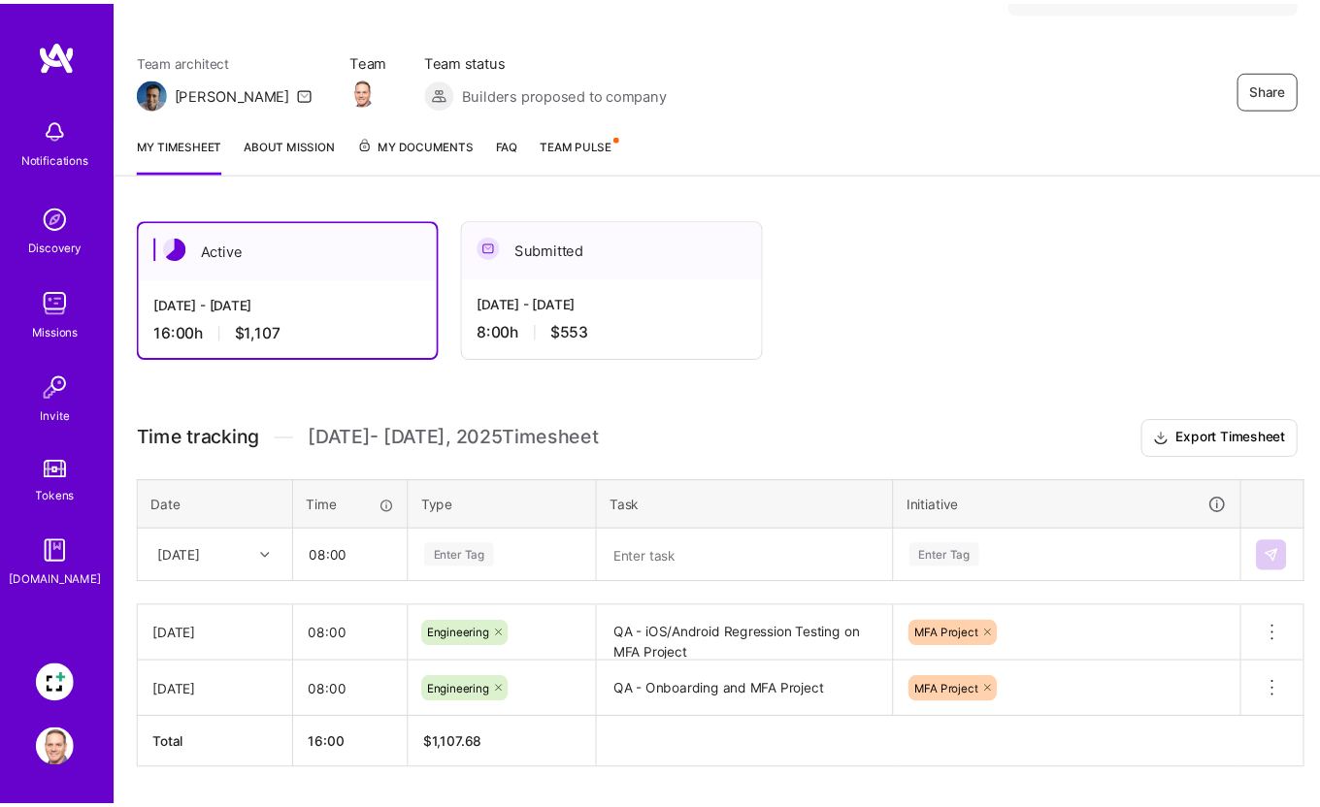
scroll to position [190, 0]
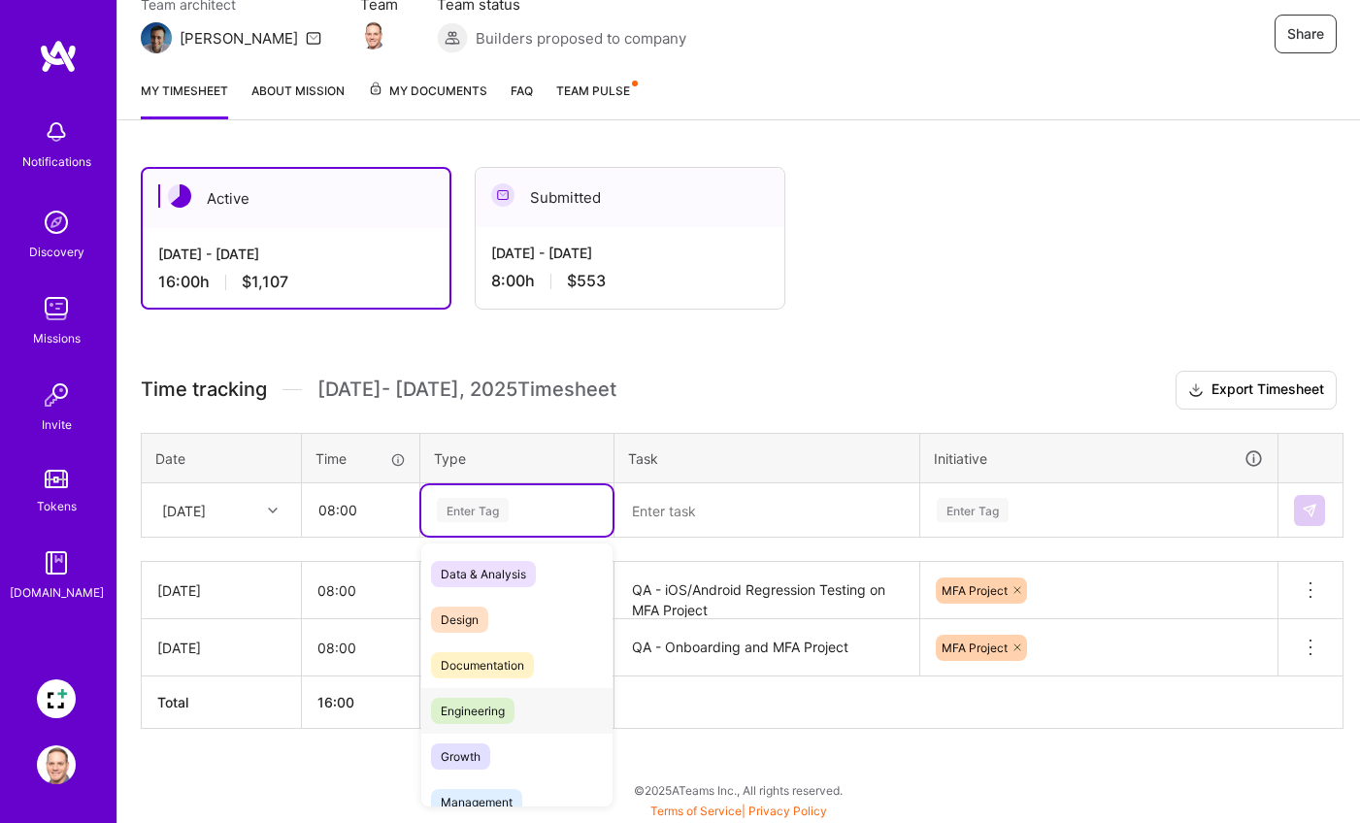
click at [488, 707] on span "Engineering" at bounding box center [472, 711] width 83 height 26
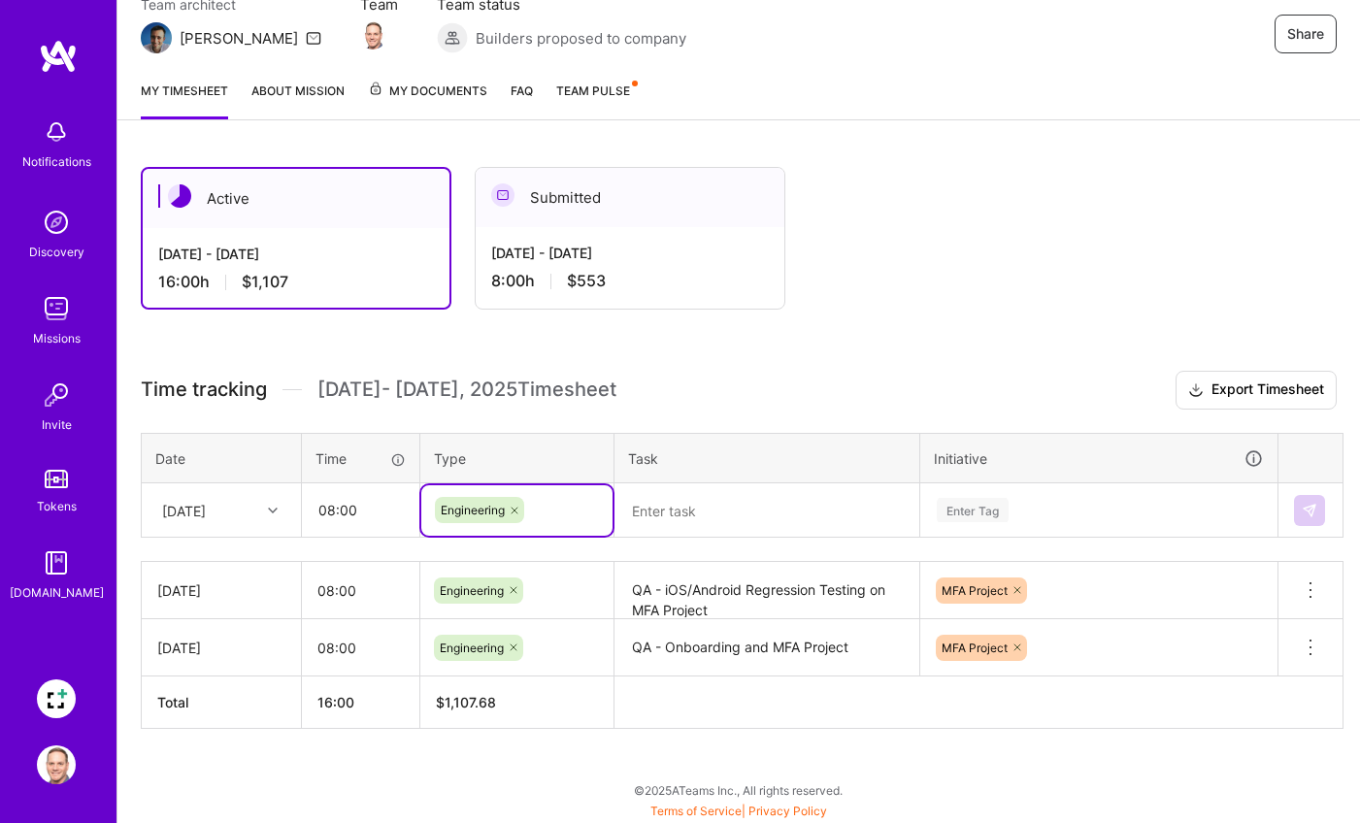
click at [700, 509] on textarea at bounding box center [766, 510] width 301 height 51
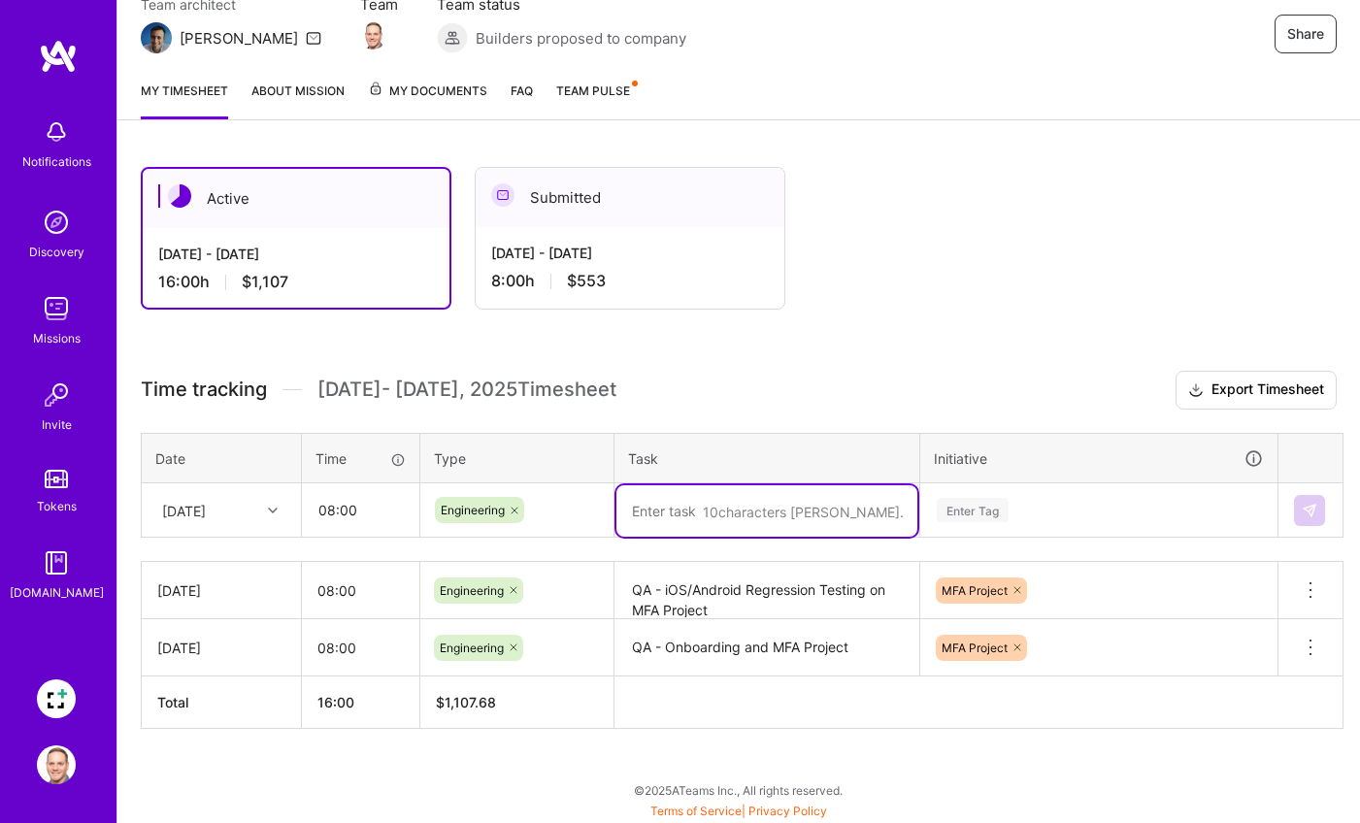
paste textarea "QA - iOS/Android Regression Testing on MFA Project"
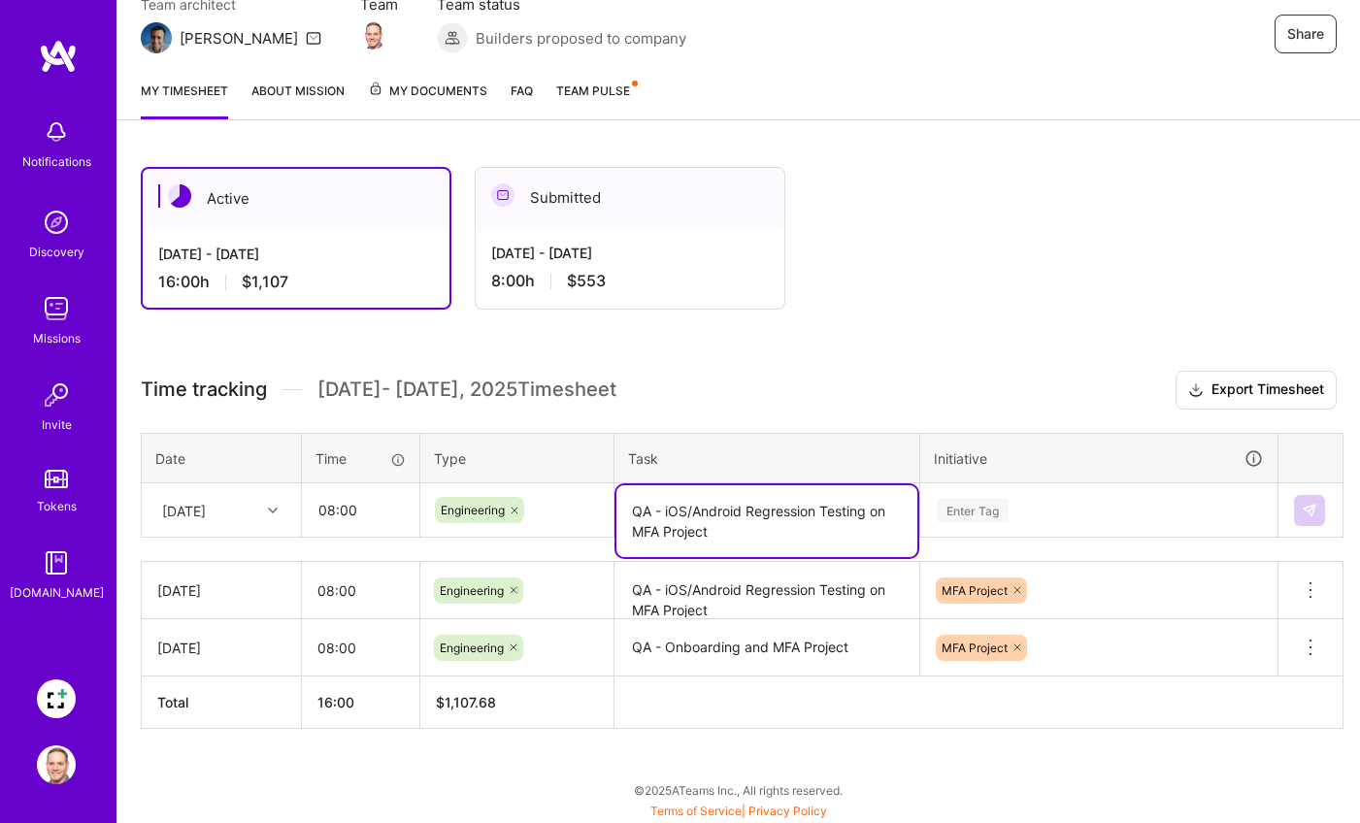
type textarea "QA - iOS/Android Regression Testing on MFA Project"
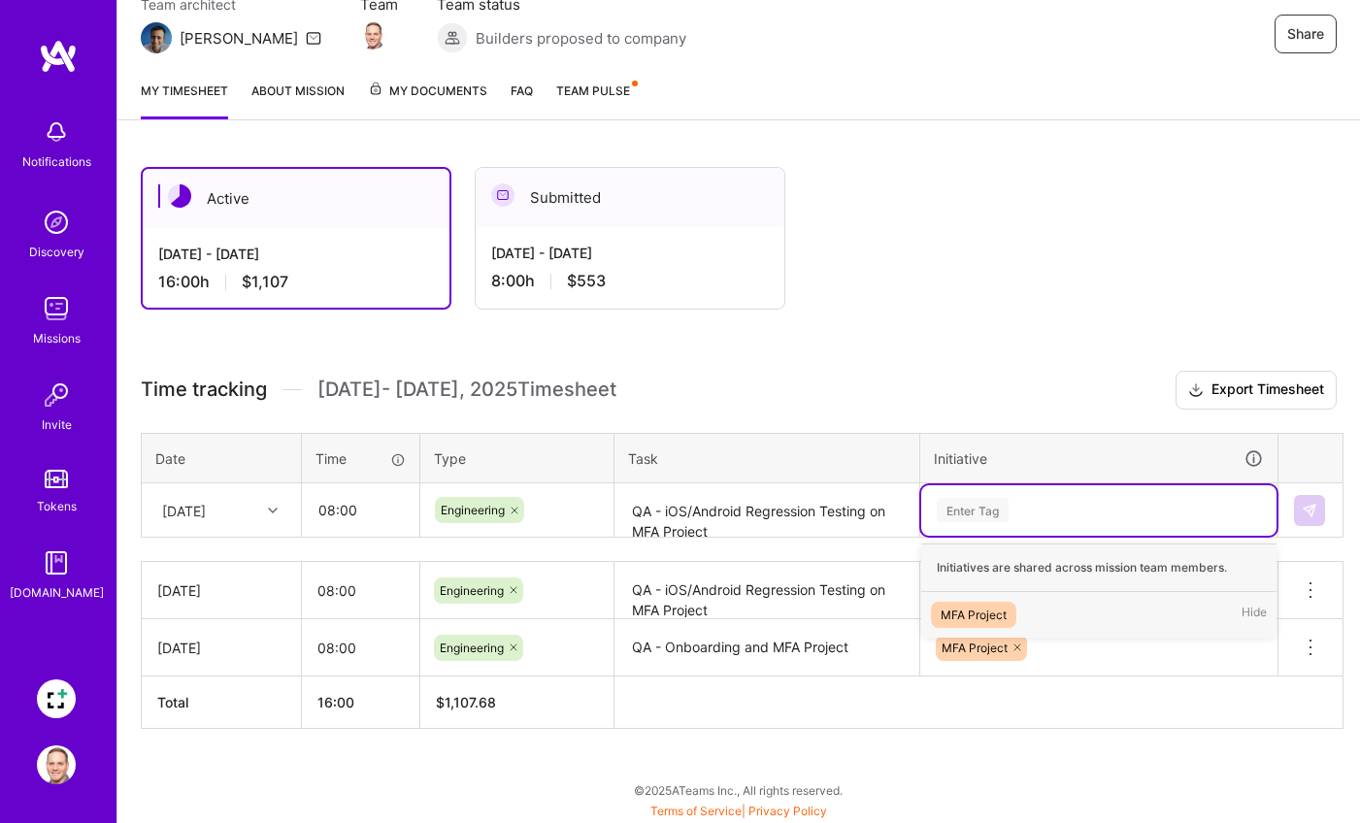
click at [1001, 519] on div "Enter Tag" at bounding box center [972, 510] width 72 height 30
click at [978, 616] on div "MFA Project" at bounding box center [973, 615] width 66 height 20
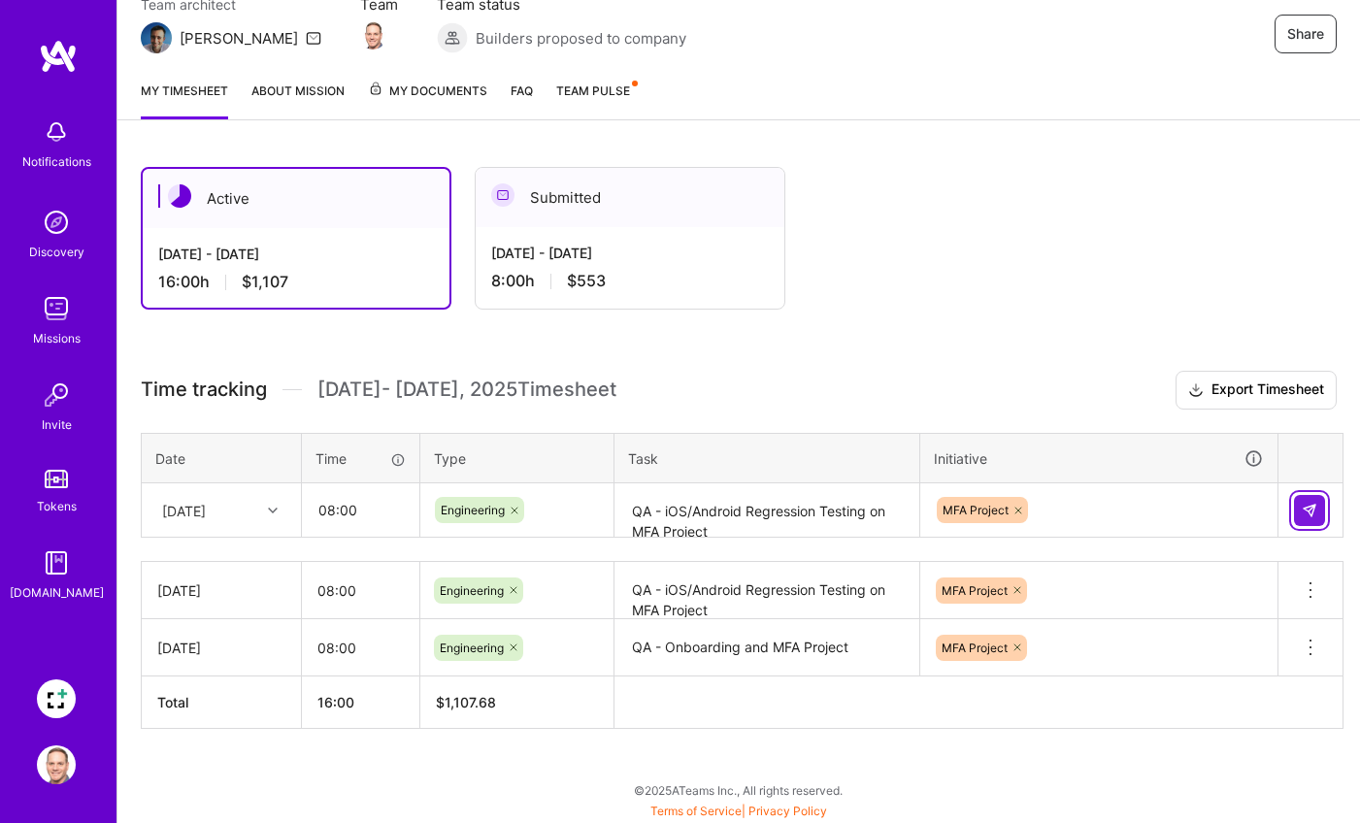
click at [1311, 509] on img at bounding box center [1309, 511] width 16 height 16
